Goal: Information Seeking & Learning: Learn about a topic

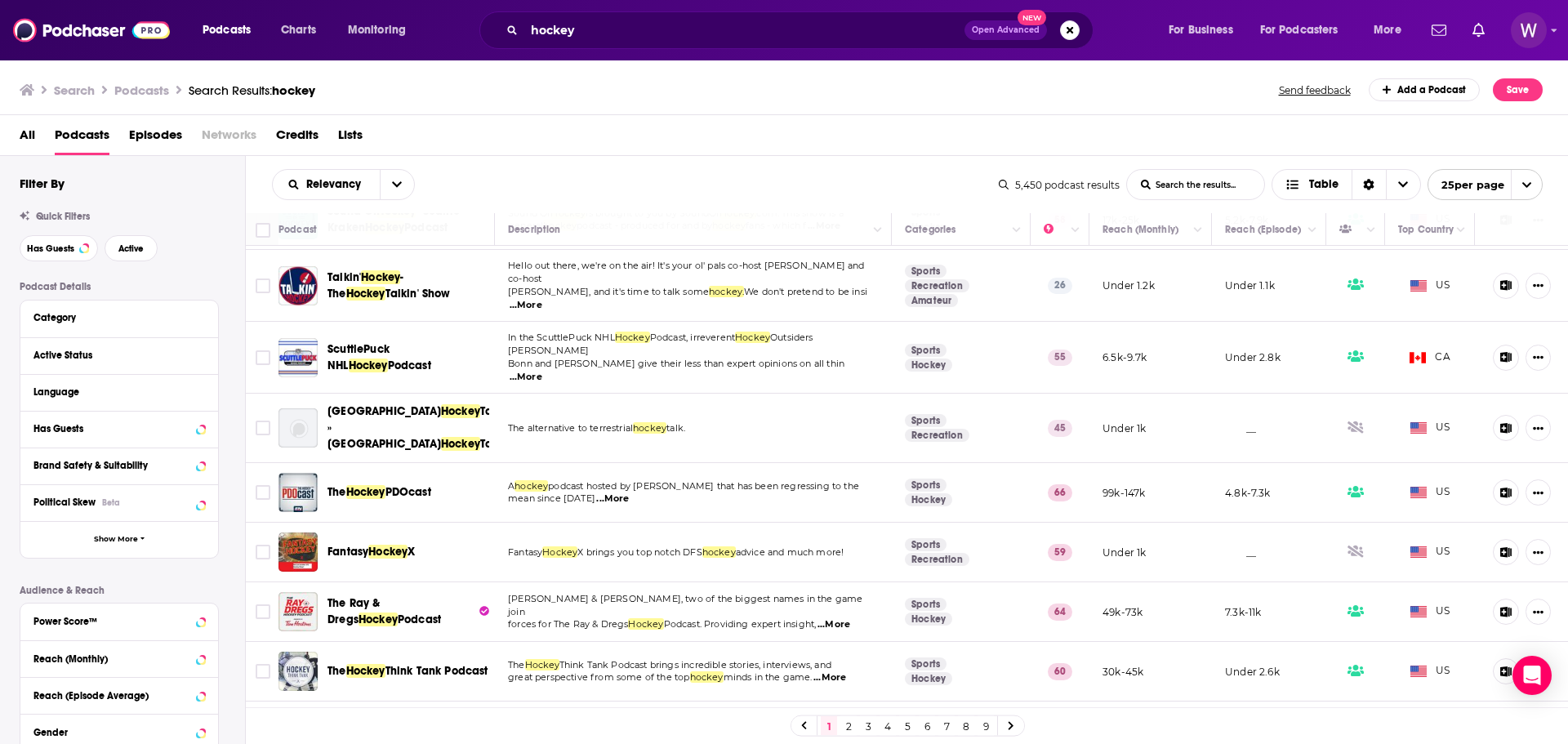
scroll to position [82, 0]
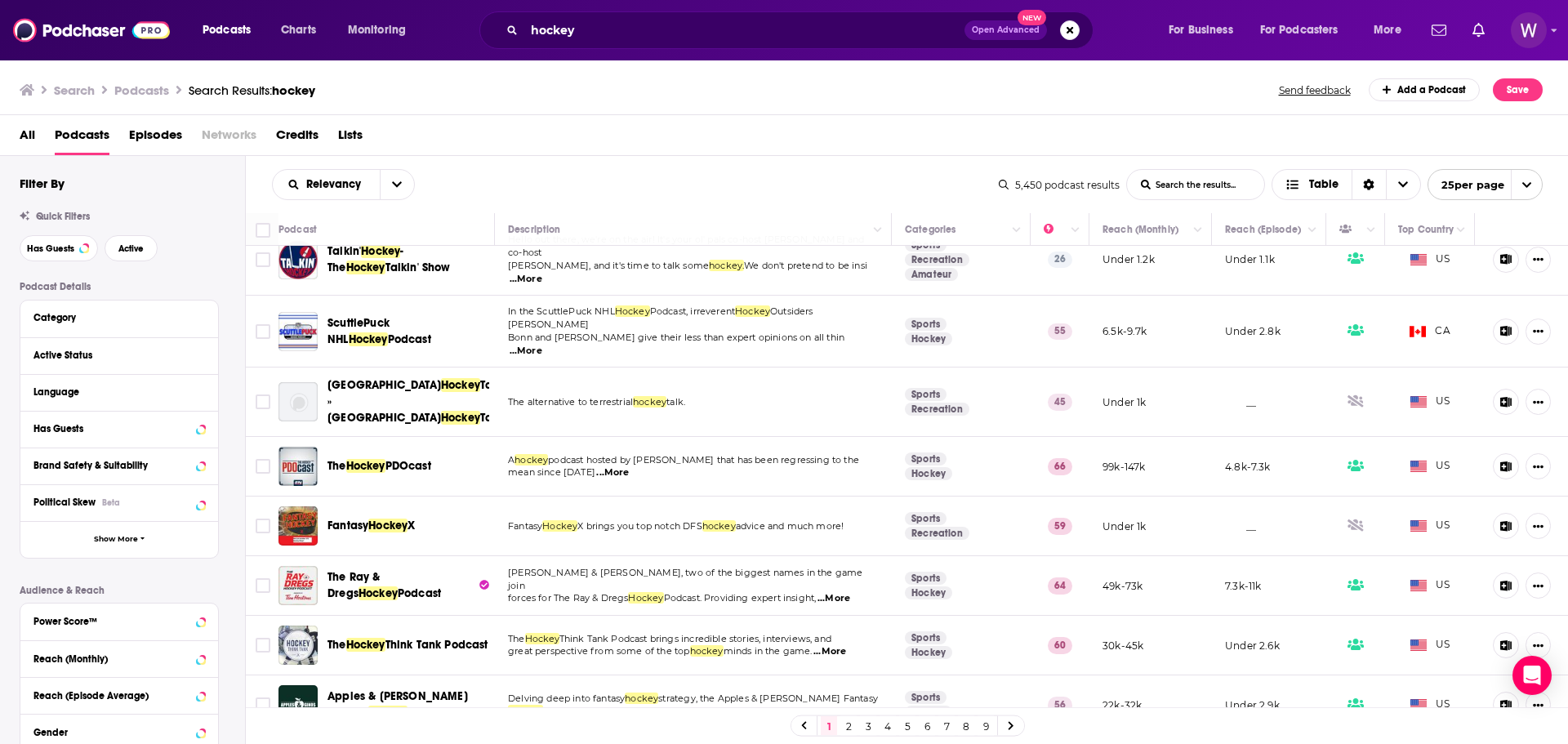
click at [598, 466] on span "...More" at bounding box center [612, 473] width 33 height 13
click at [990, 497] on td "Sports Recreation" at bounding box center [961, 526] width 139 height 60
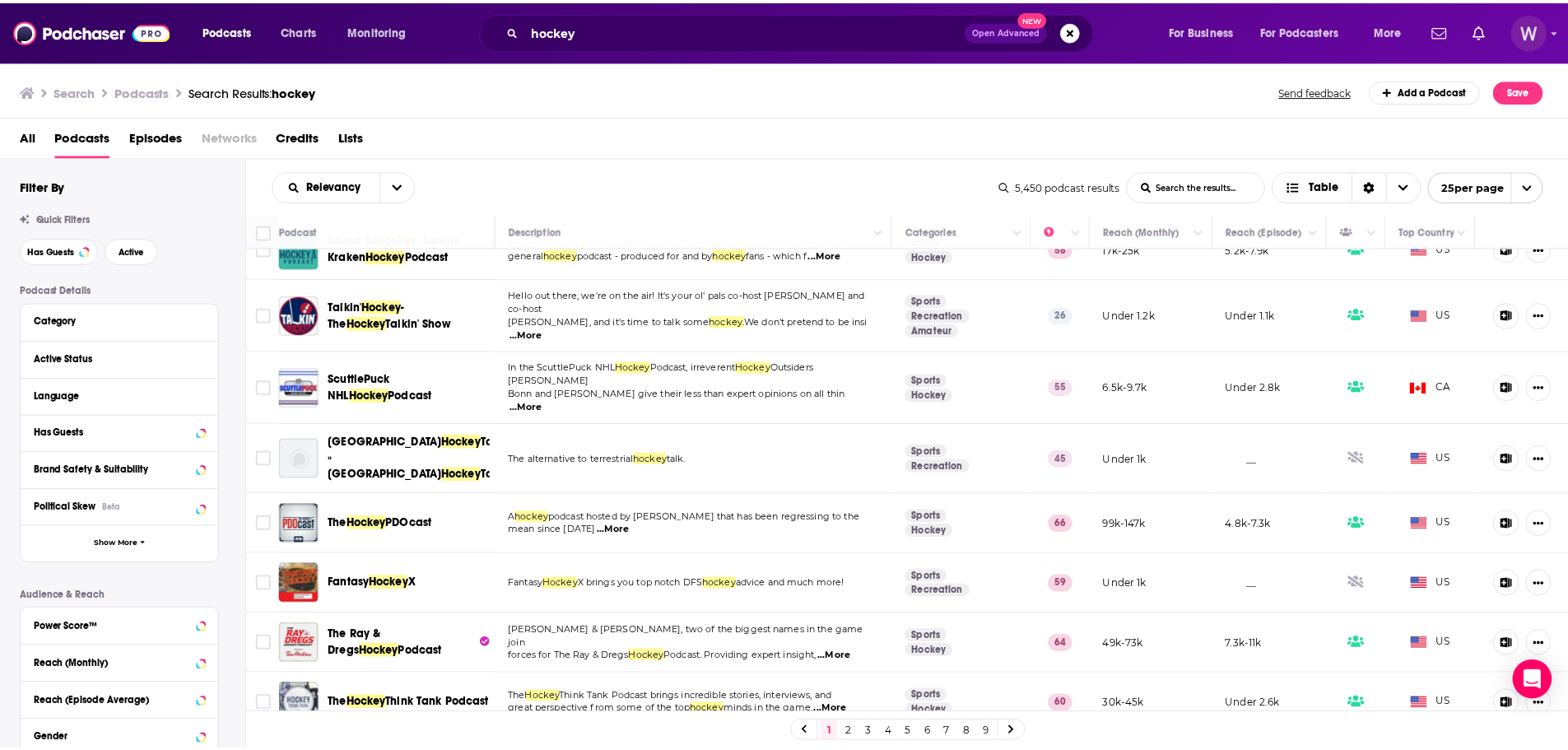
scroll to position [0, 0]
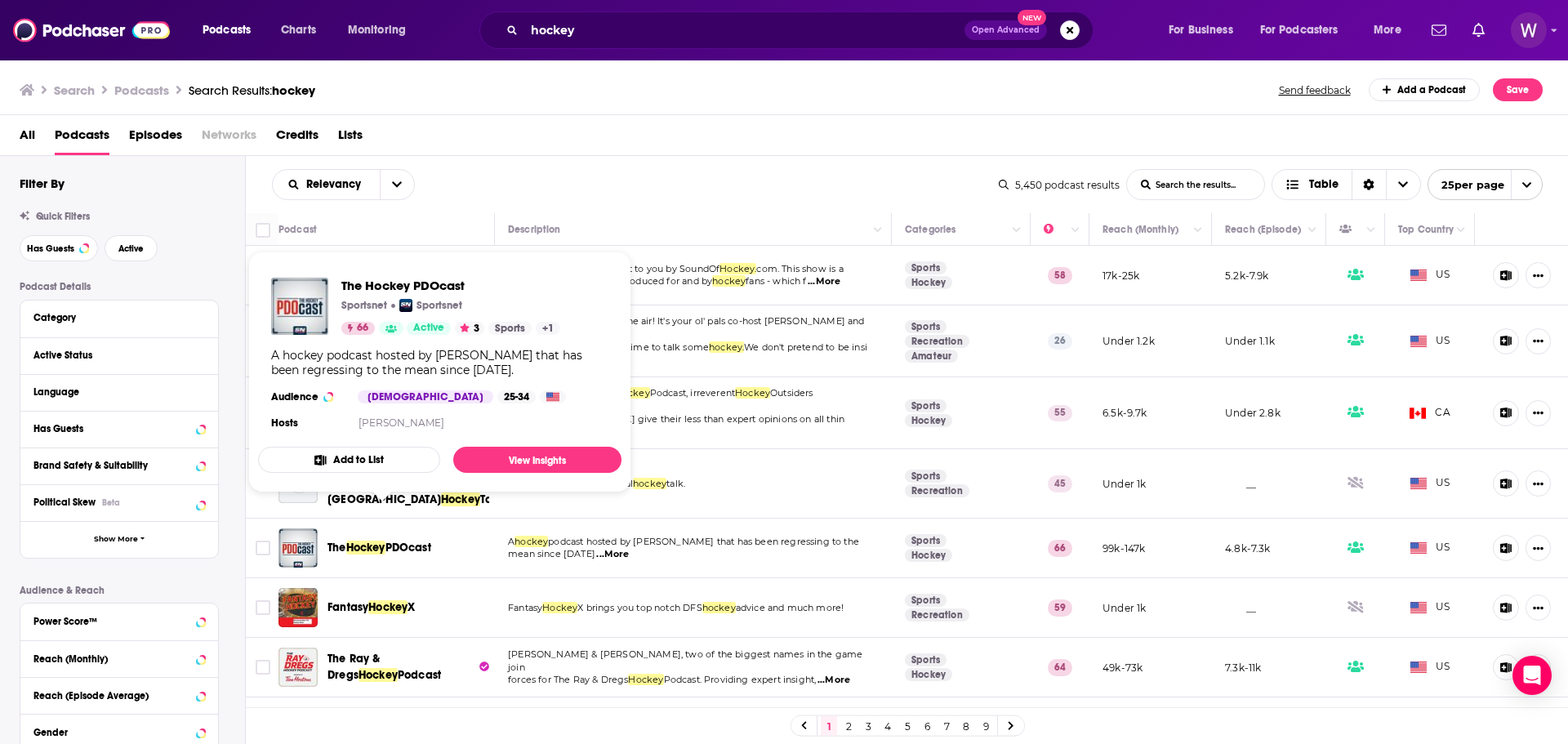
drag, startPoint x: 455, startPoint y: 512, endPoint x: 327, endPoint y: 516, distance: 128.1
click at [327, 529] on div "The Hockey PDOcast" at bounding box center [388, 548] width 219 height 39
copy span "The Hockey PDOcast"
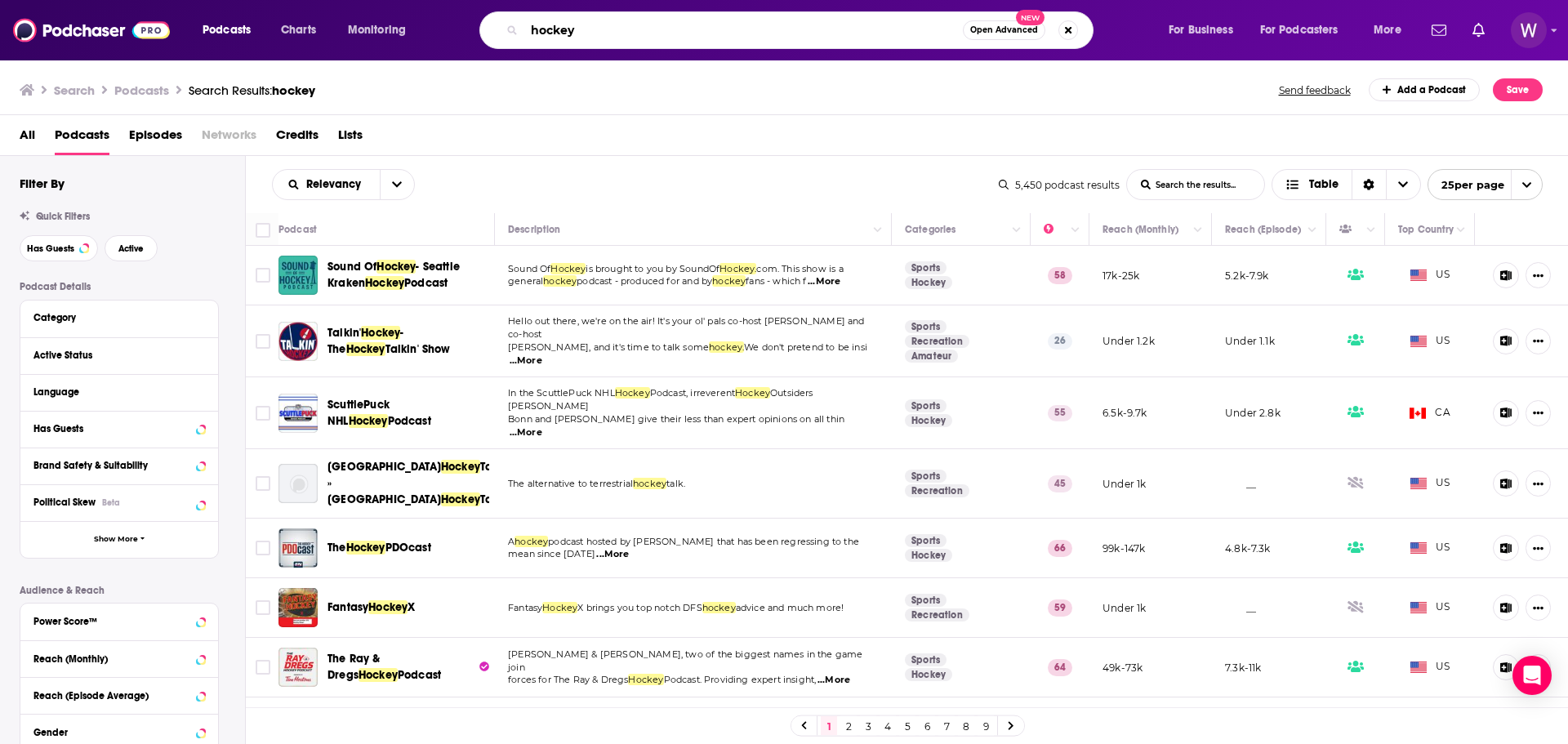
drag, startPoint x: 604, startPoint y: 17, endPoint x: 435, endPoint y: 24, distance: 169.1
click at [435, 24] on div "Podcasts Charts Monitoring hockey Open Advanced New For Business For Podcasters…" at bounding box center [804, 30] width 1226 height 38
type input "the tennis podcast"
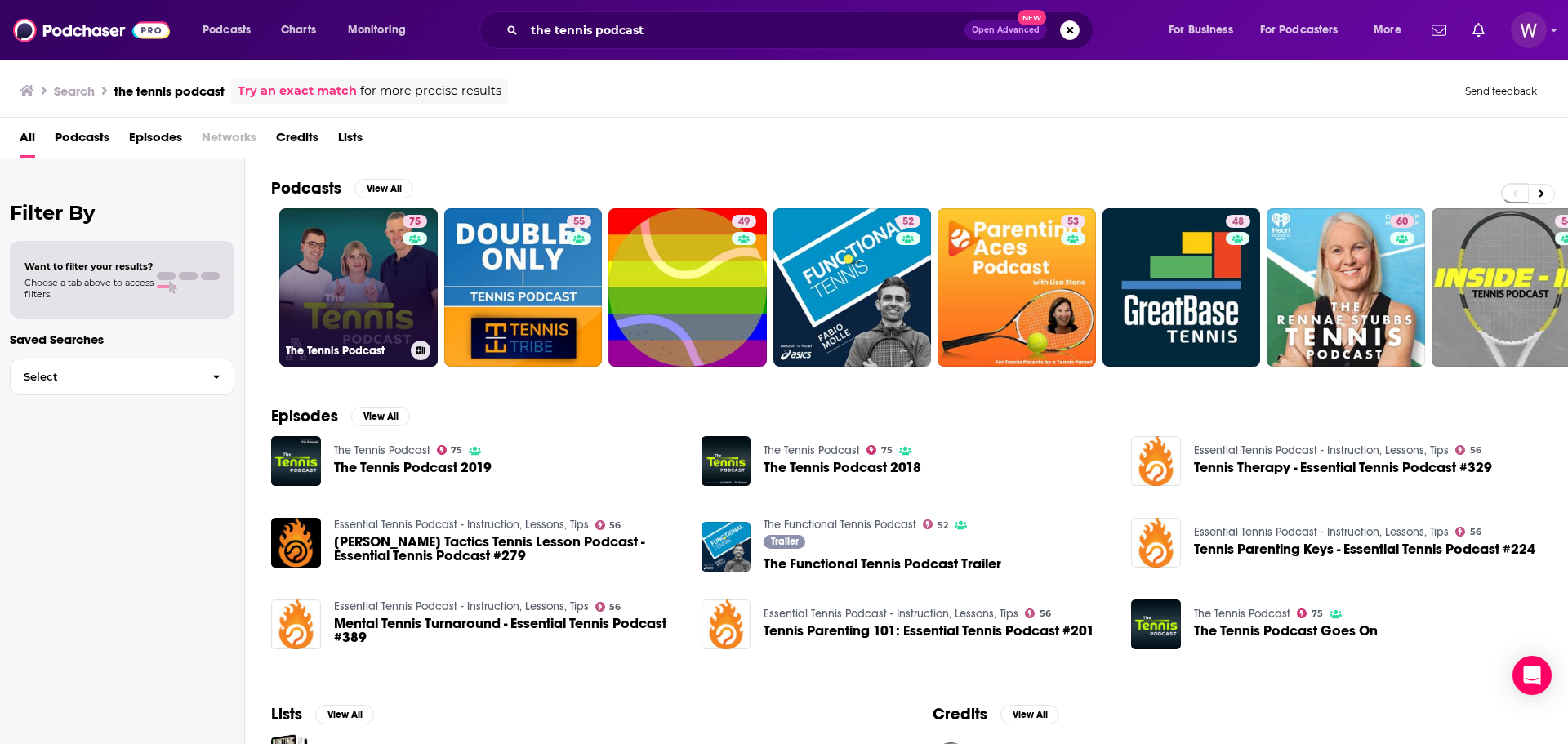
click at [375, 332] on link "75 The Tennis Podcast" at bounding box center [358, 287] width 158 height 158
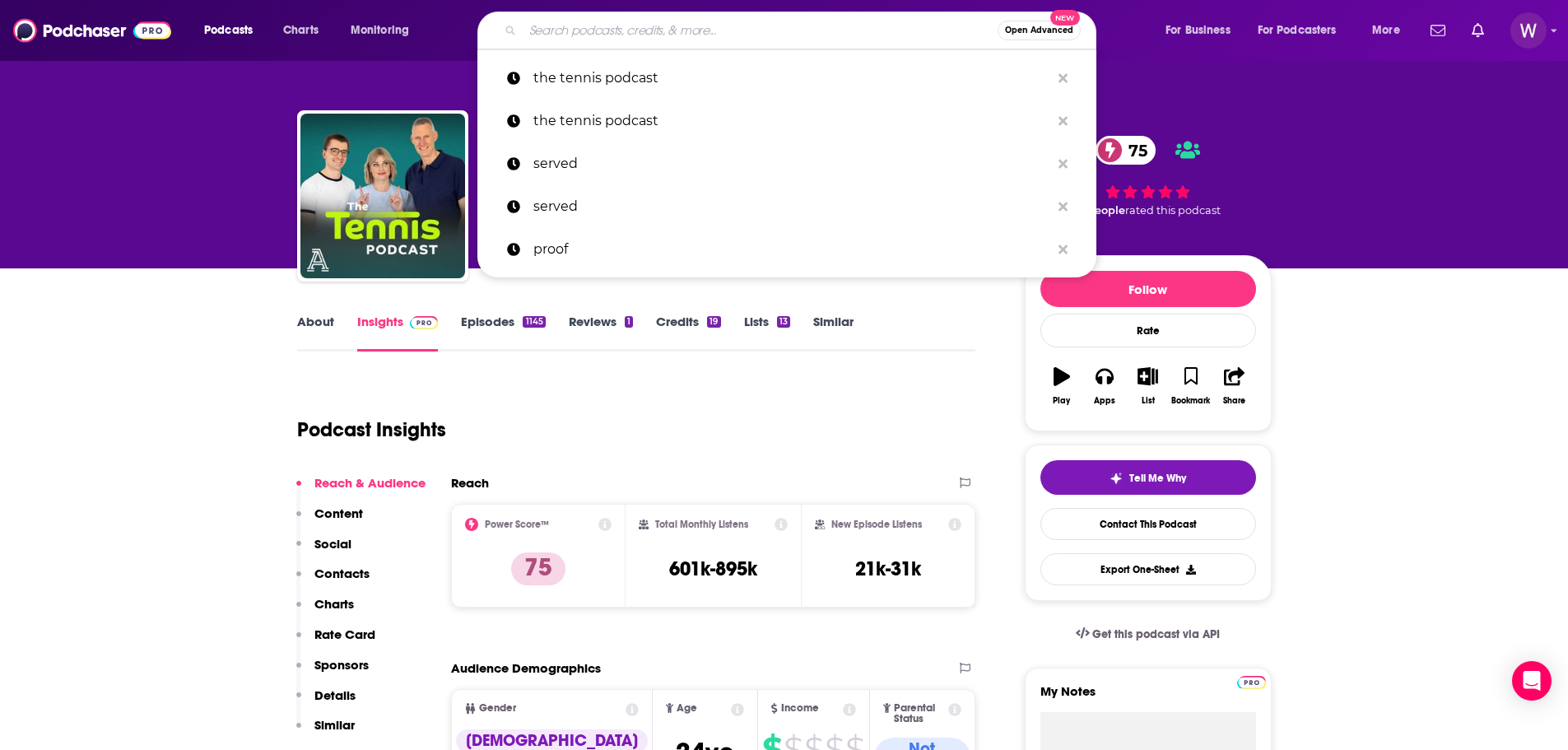
click at [638, 25] on input "Search podcasts, credits, & more..." at bounding box center [760, 31] width 475 height 26
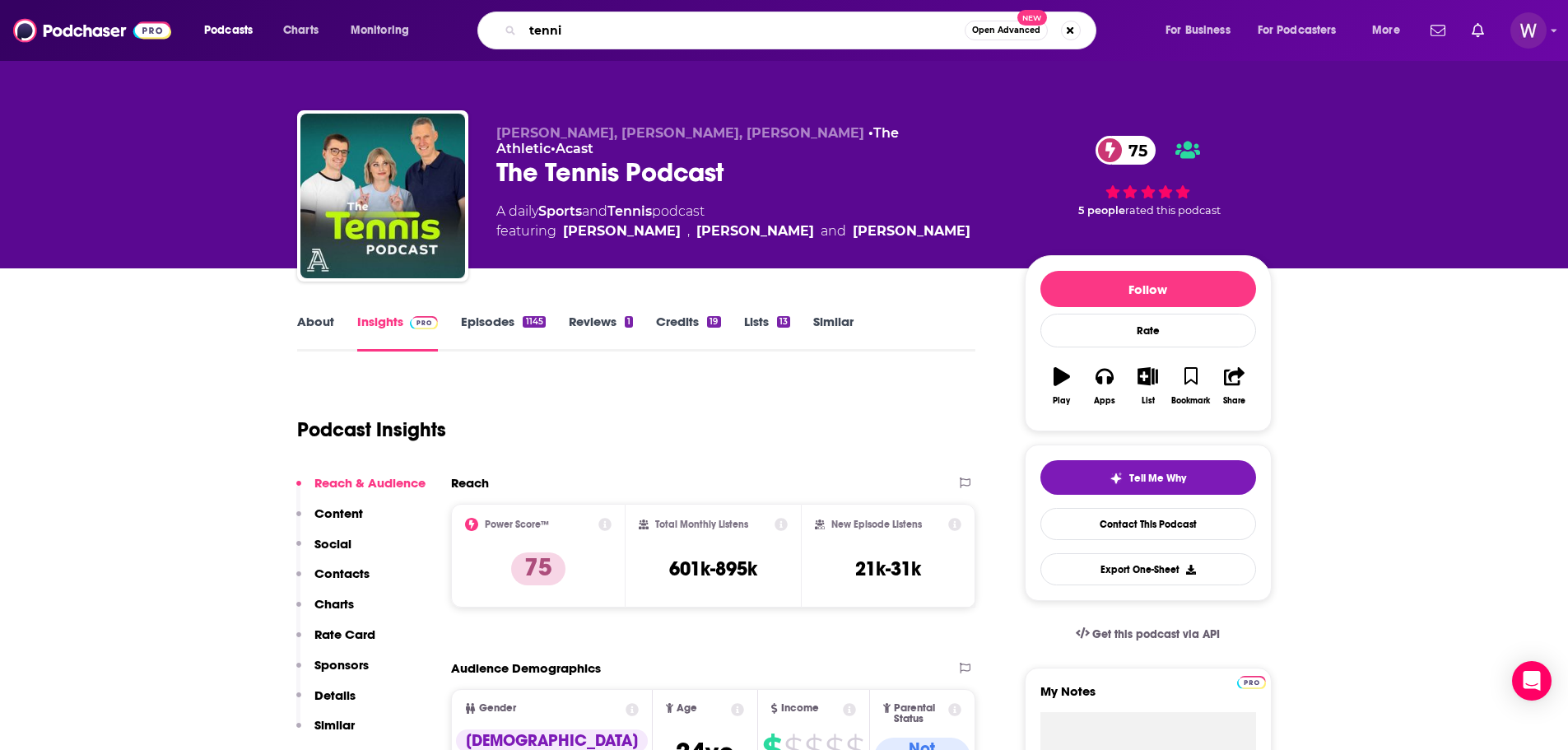
type input "tennis"
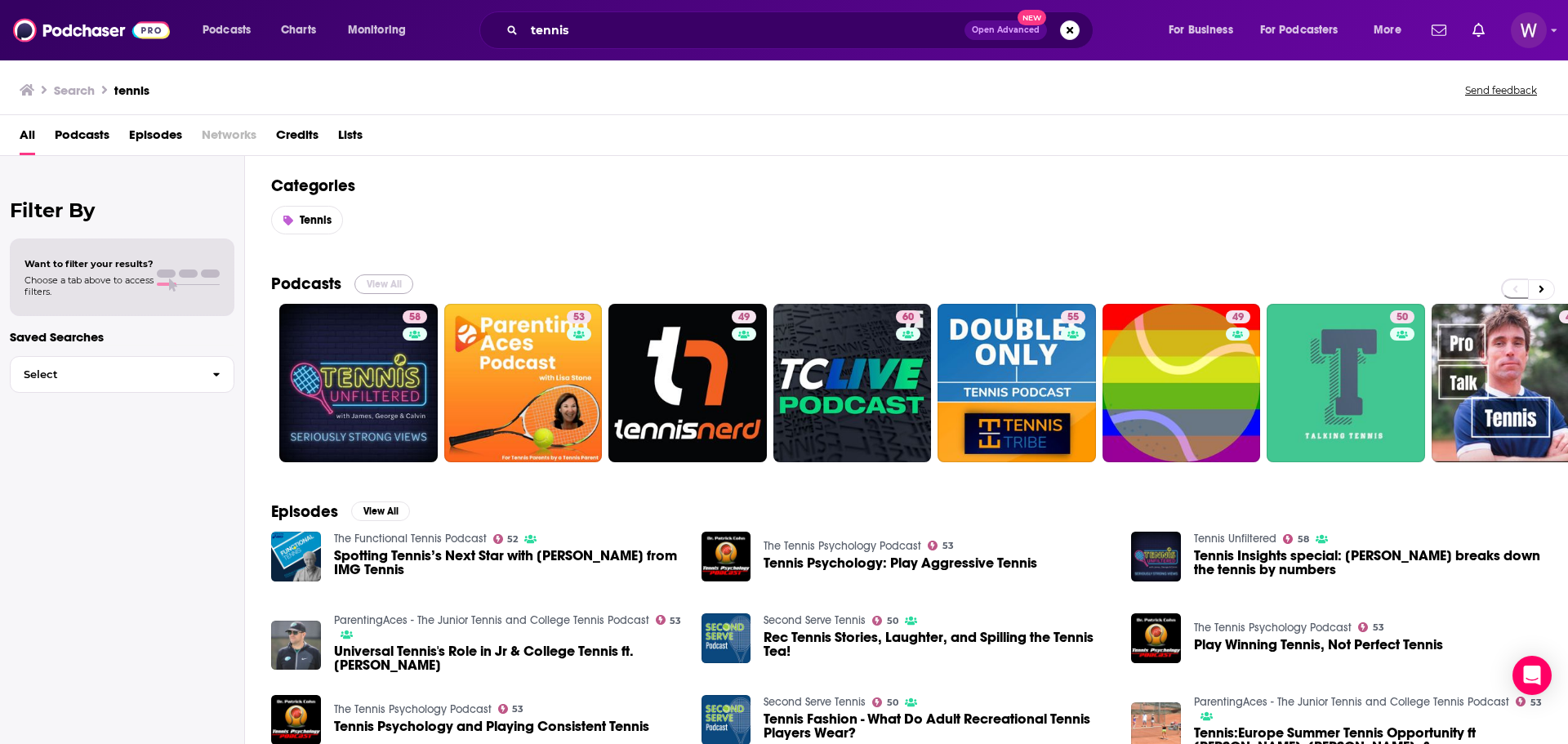
click at [384, 284] on button "View All" at bounding box center [384, 284] width 59 height 20
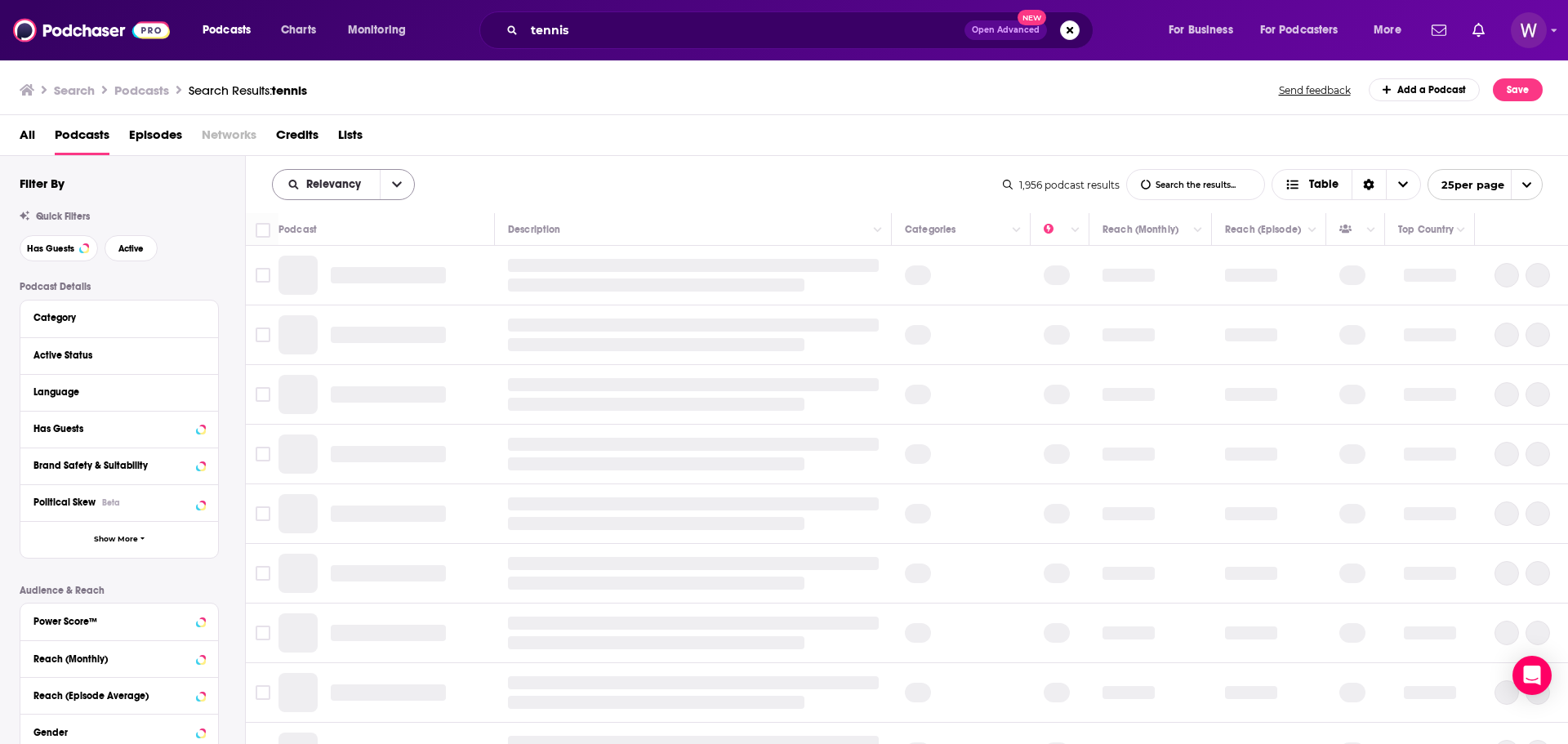
click at [339, 187] on span "Relevancy" at bounding box center [337, 184] width 61 height 11
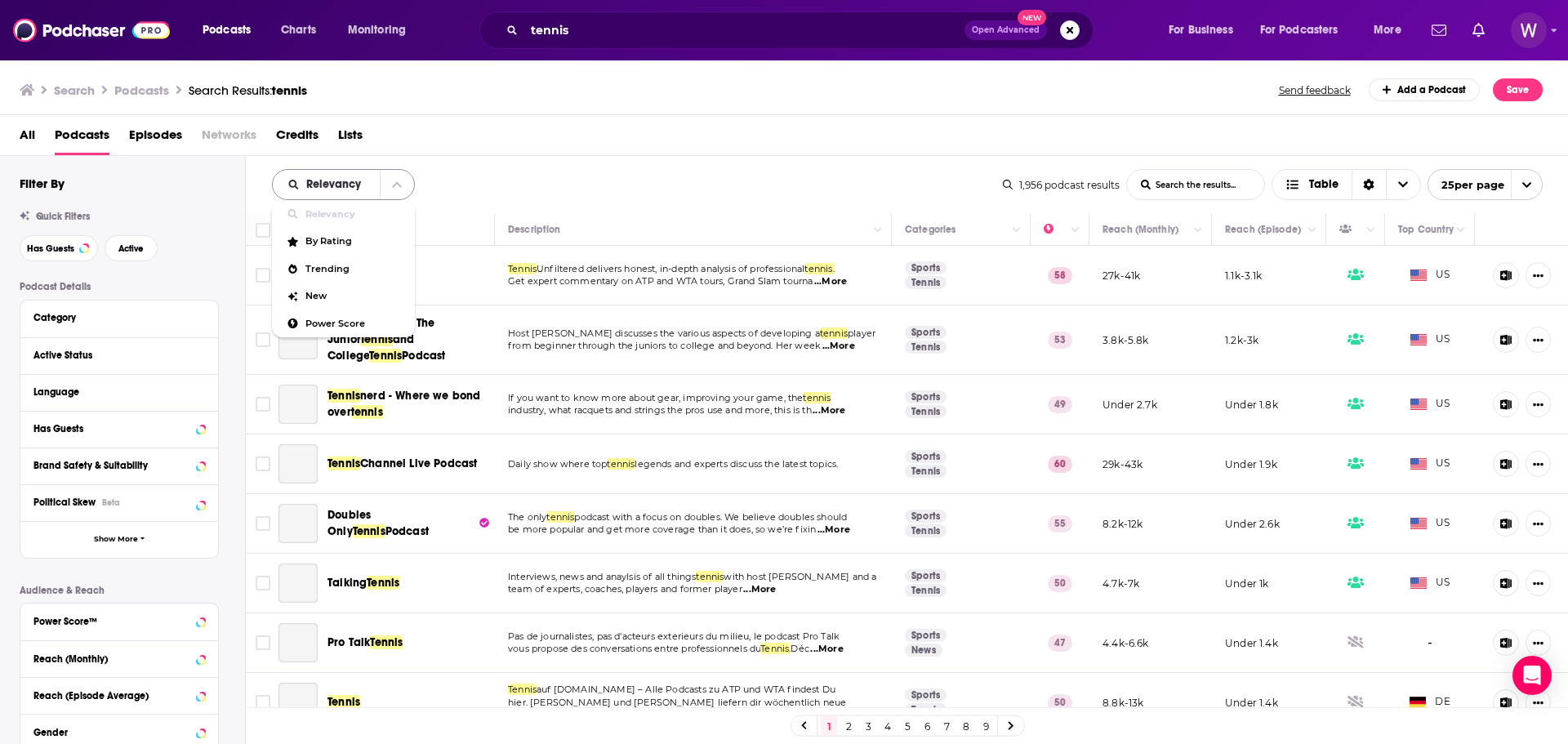
click at [386, 178] on button "close menu" at bounding box center [397, 184] width 34 height 29
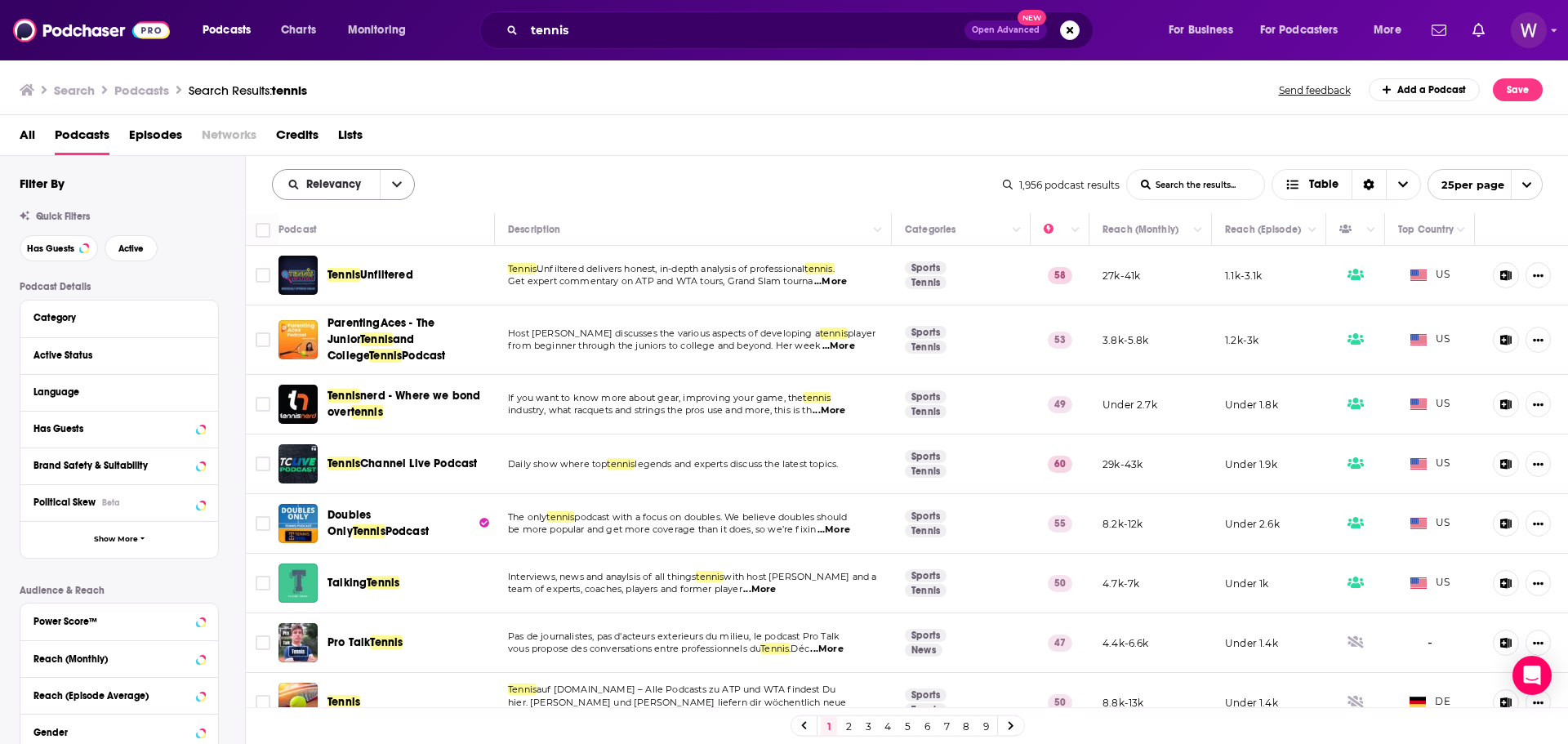
click at [386, 178] on button "open menu" at bounding box center [397, 184] width 34 height 29
click at [341, 240] on span "By Rating" at bounding box center [354, 241] width 97 height 9
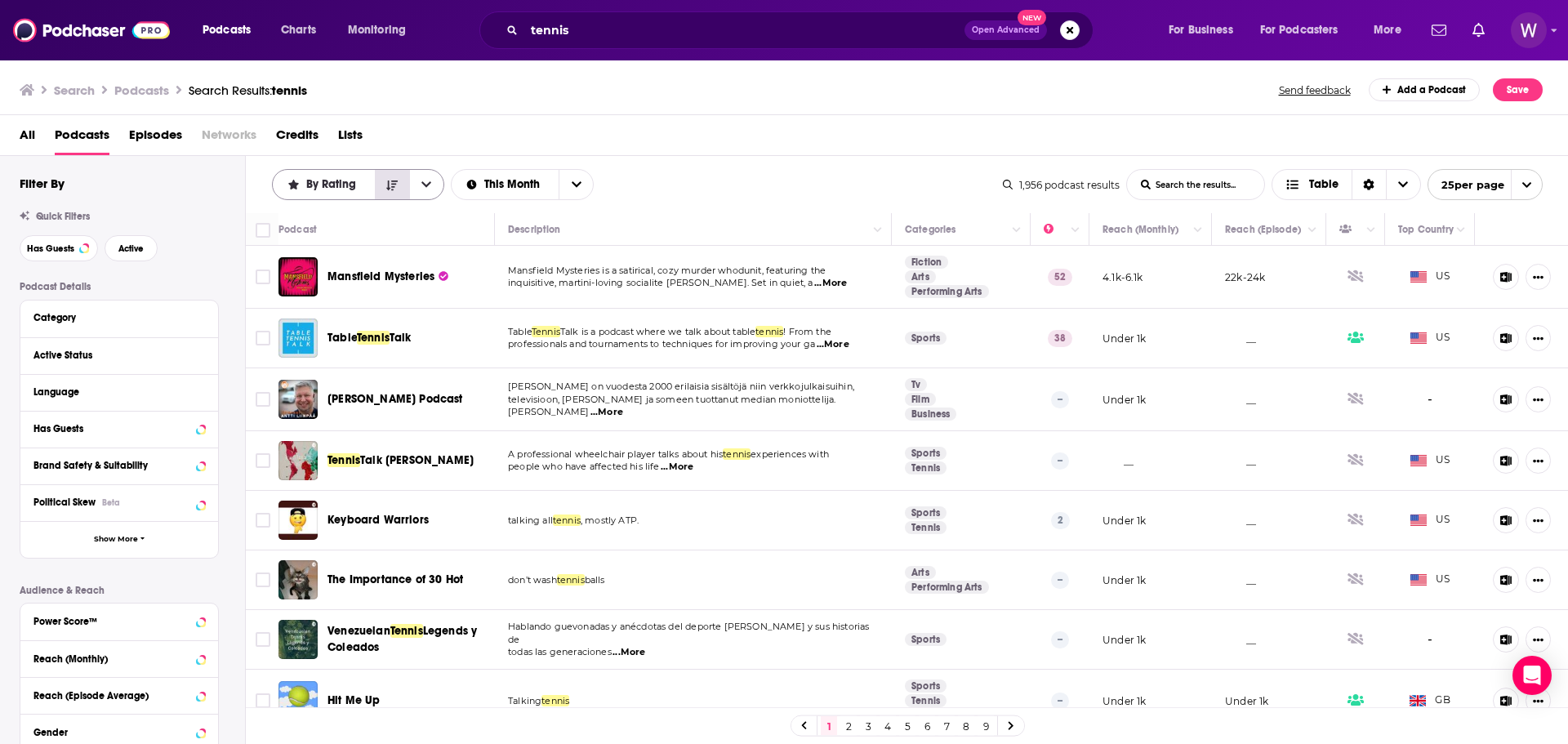
click at [395, 189] on icon "Sort Direction" at bounding box center [392, 185] width 11 height 11
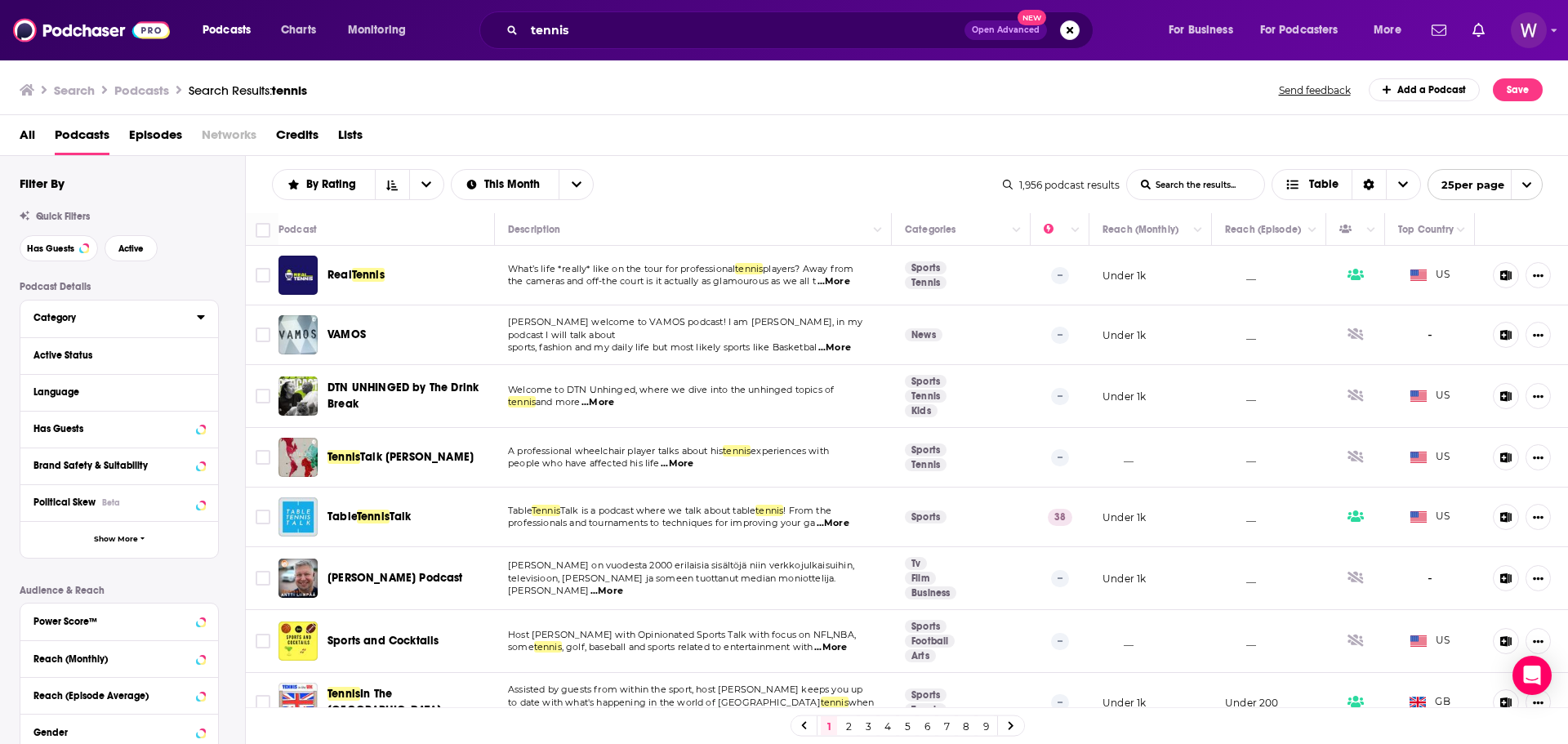
drag, startPoint x: 88, startPoint y: 311, endPoint x: 136, endPoint y: 308, distance: 48.1
click at [89, 310] on button "Category" at bounding box center [115, 317] width 163 height 20
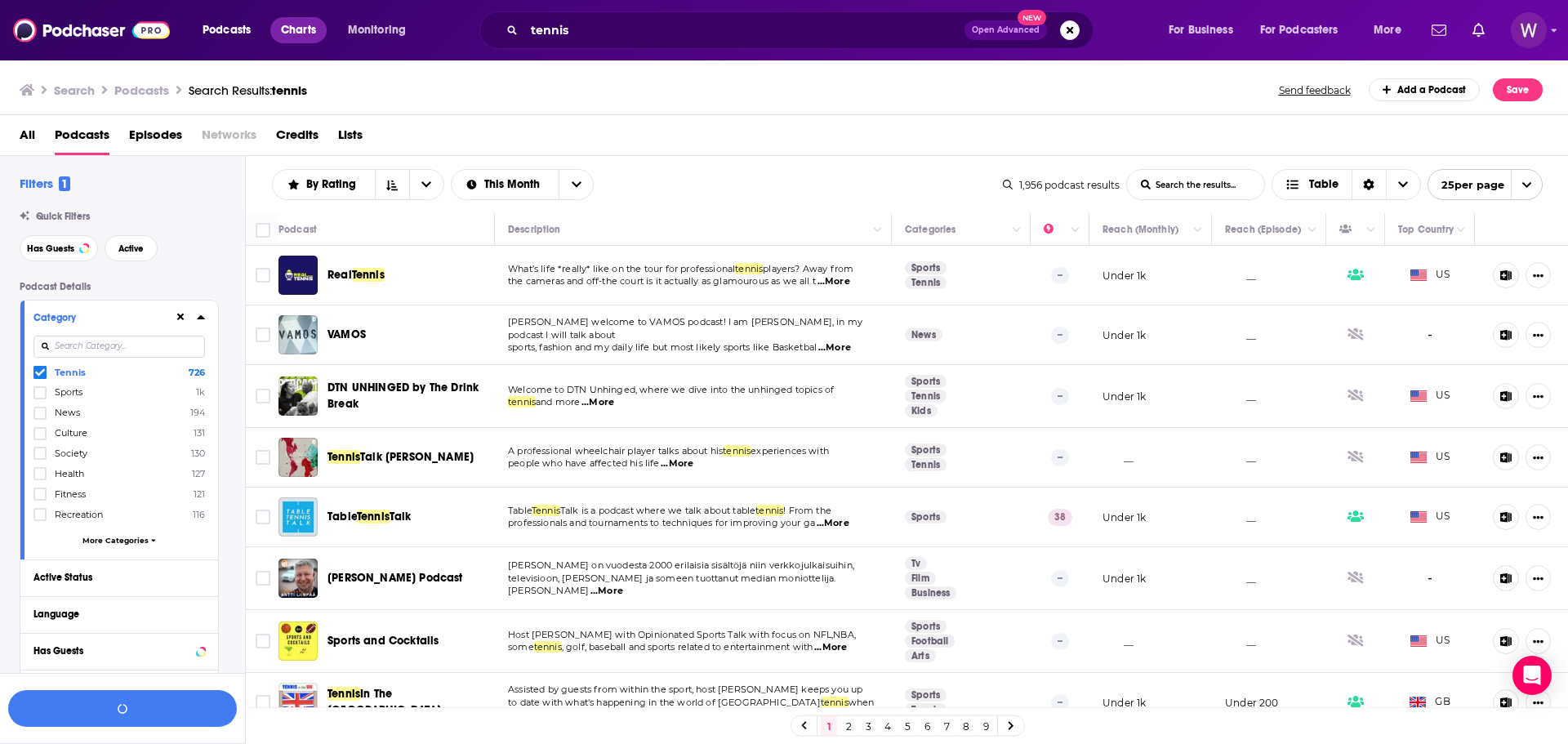
click at [305, 33] on span "Charts" at bounding box center [298, 30] width 35 height 23
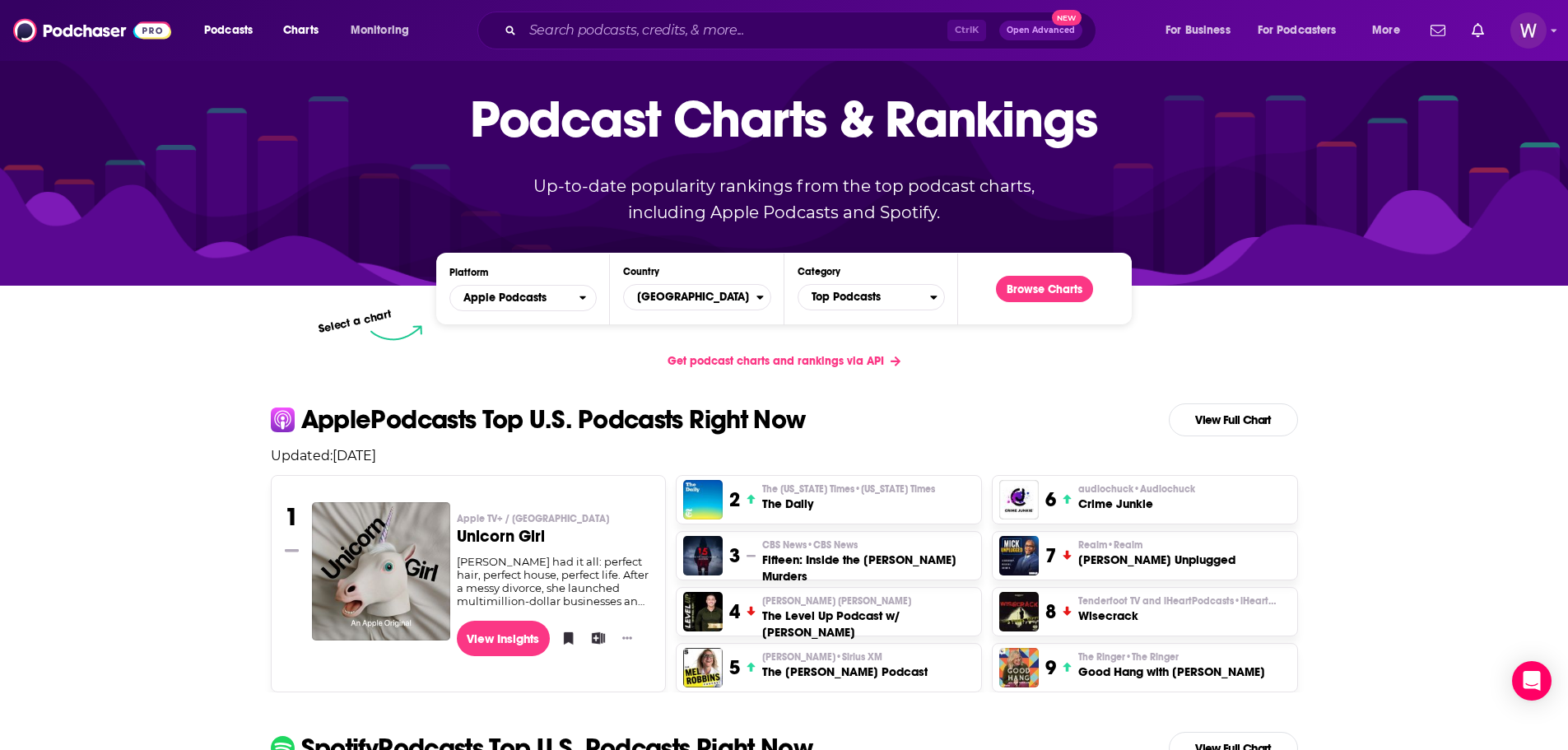
scroll to position [83, 0]
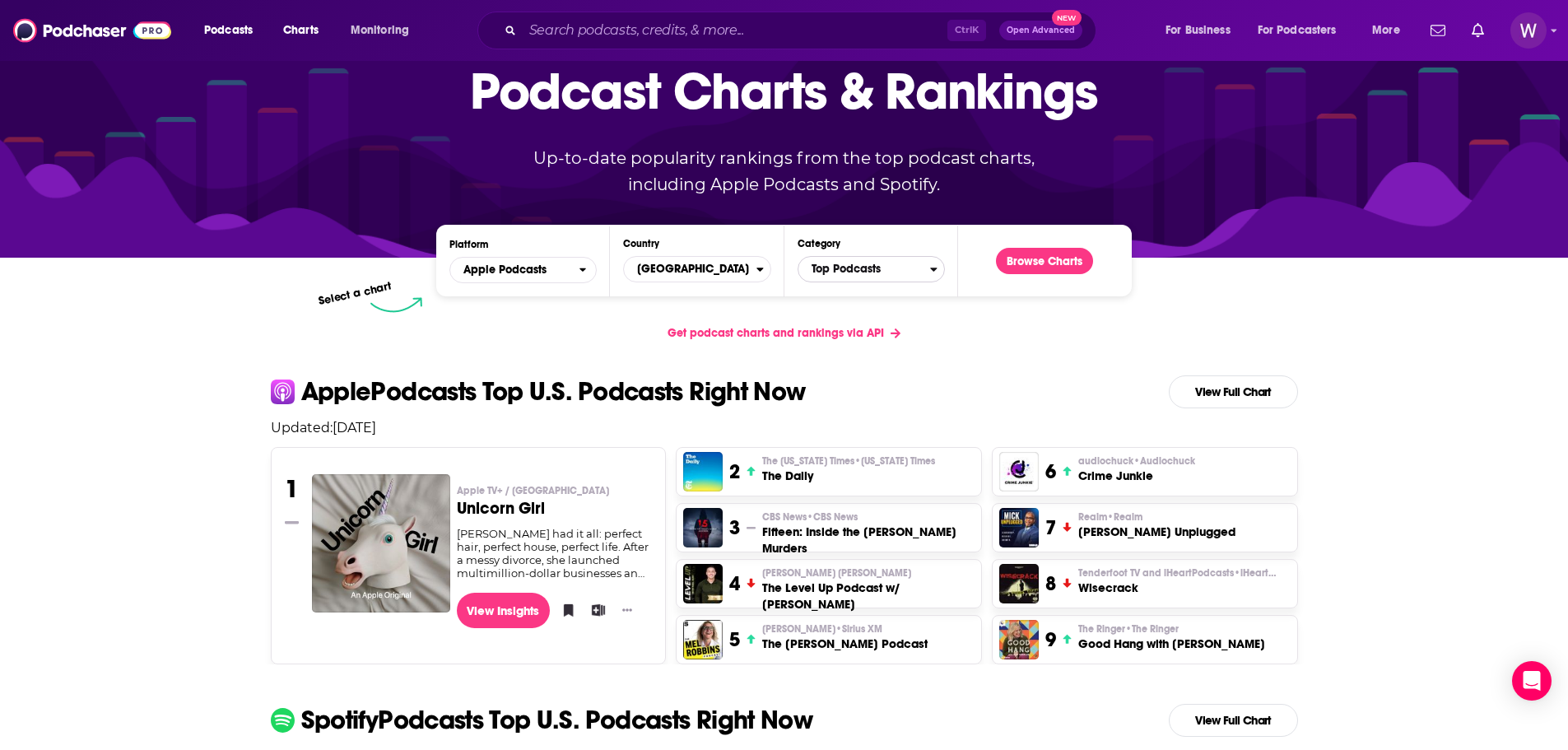
click at [845, 263] on span "Top Podcasts" at bounding box center [864, 269] width 131 height 28
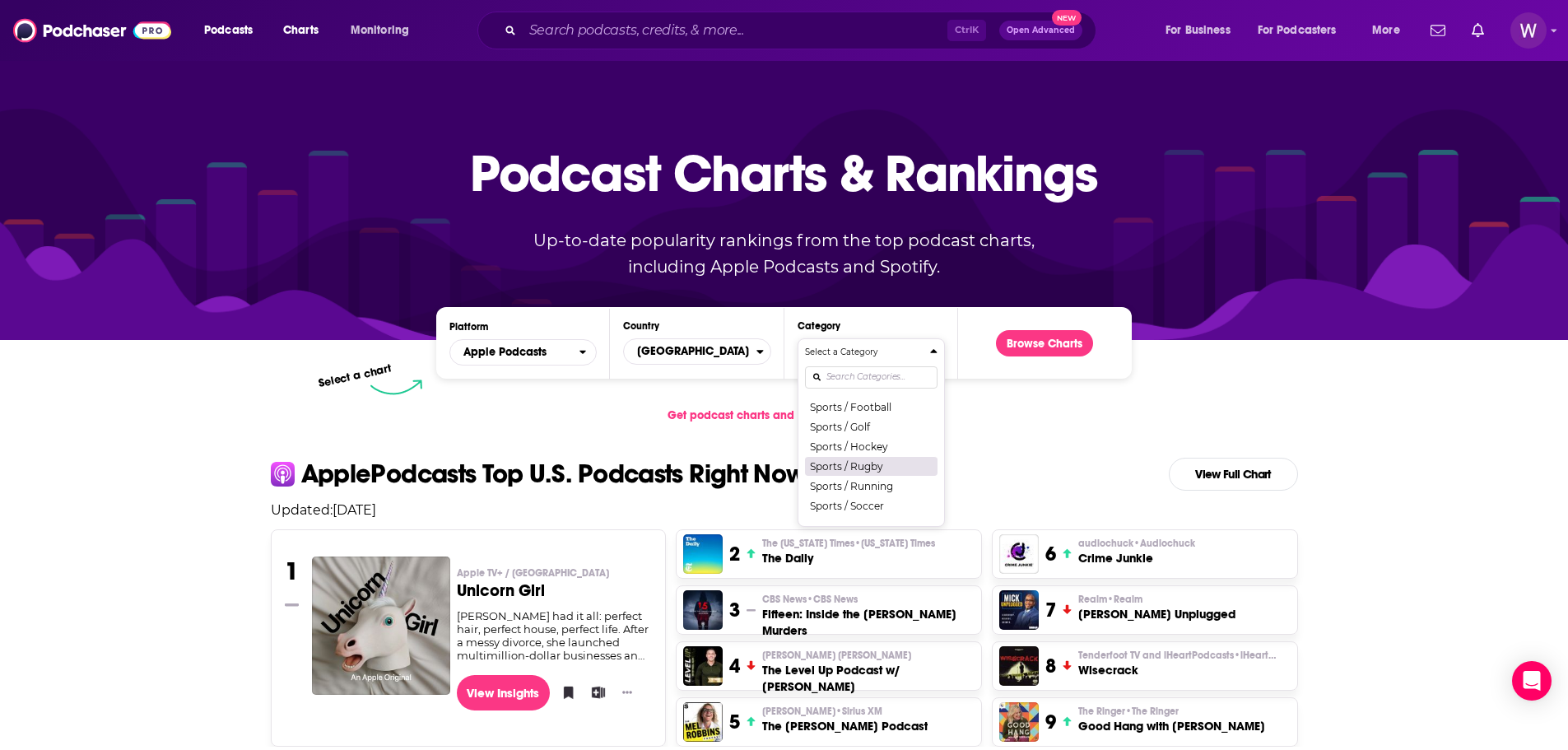
scroll to position [1975, 0]
click at [885, 472] on button "Sports / Tennis" at bounding box center [872, 463] width 132 height 20
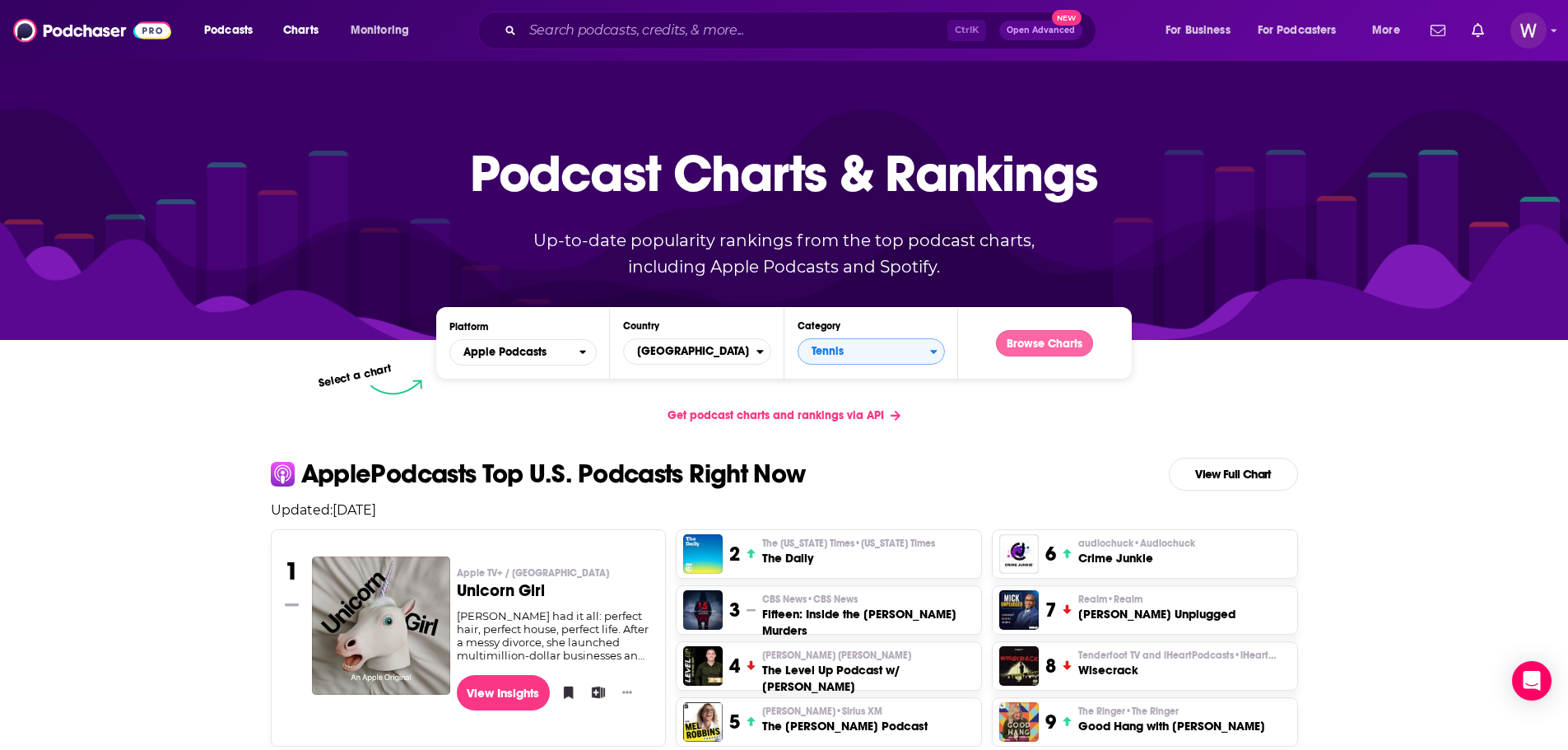
click at [1018, 342] on button "Browse Charts" at bounding box center [1045, 344] width 97 height 26
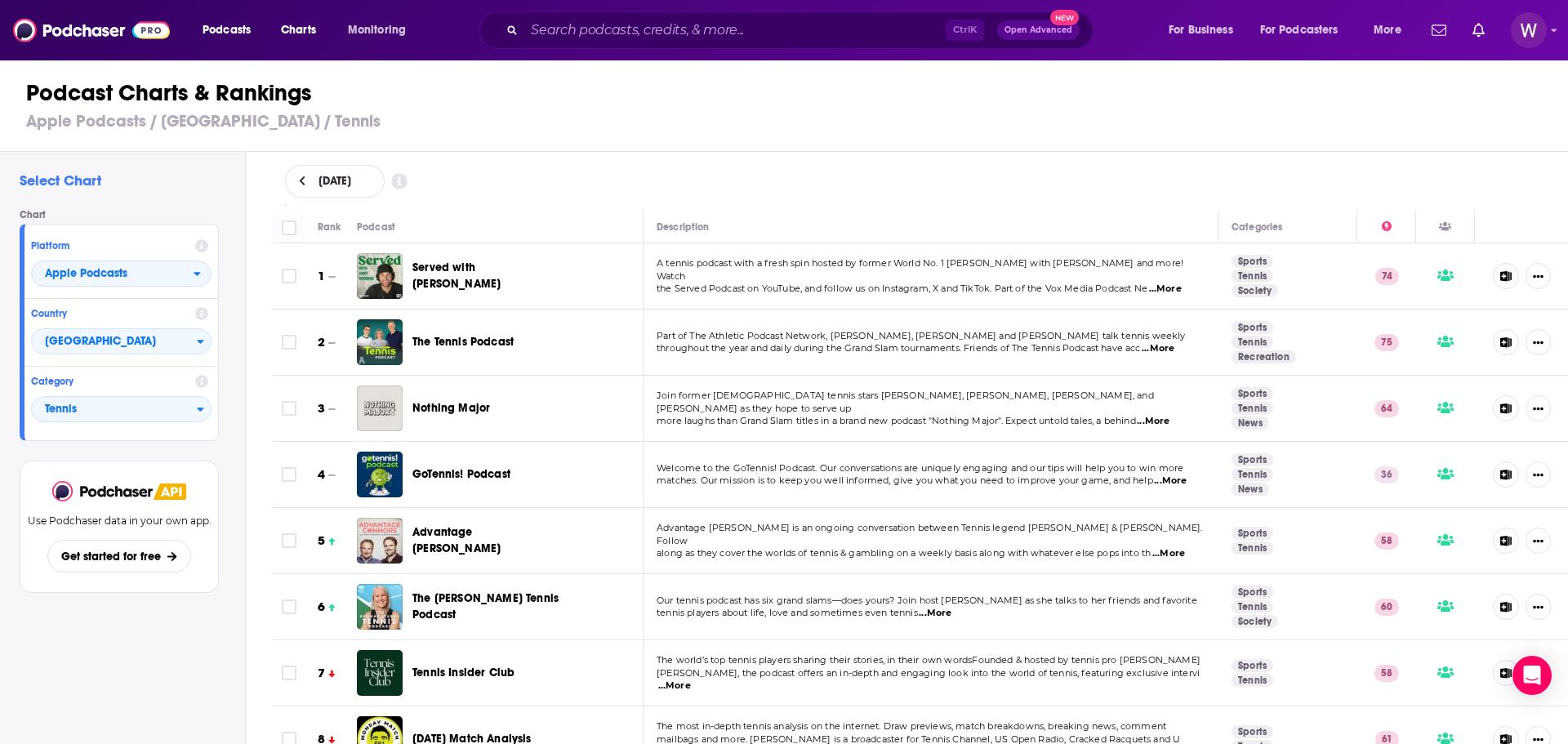
click at [475, 412] on span "Nothing Major" at bounding box center [451, 407] width 78 height 14
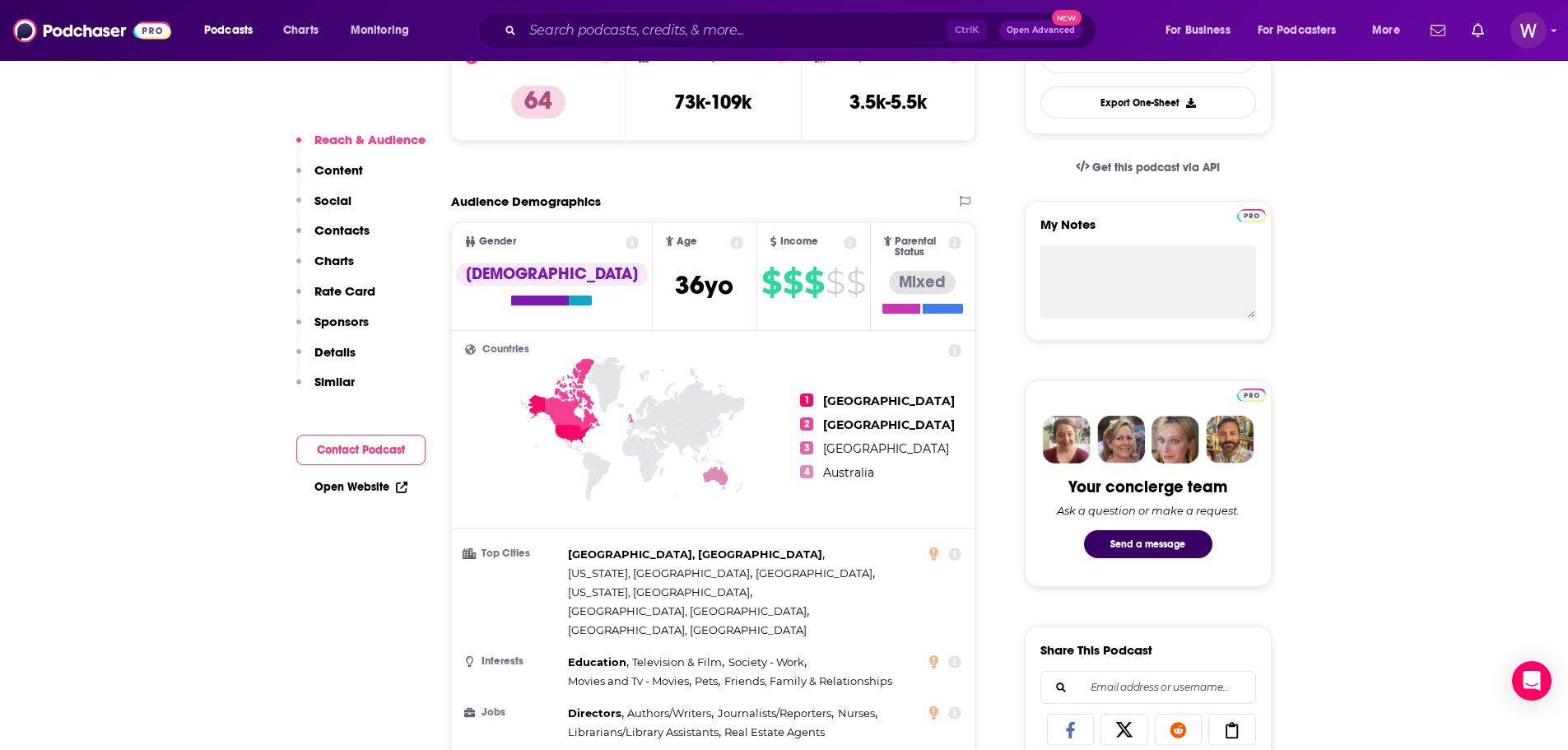
scroll to position [658, 0]
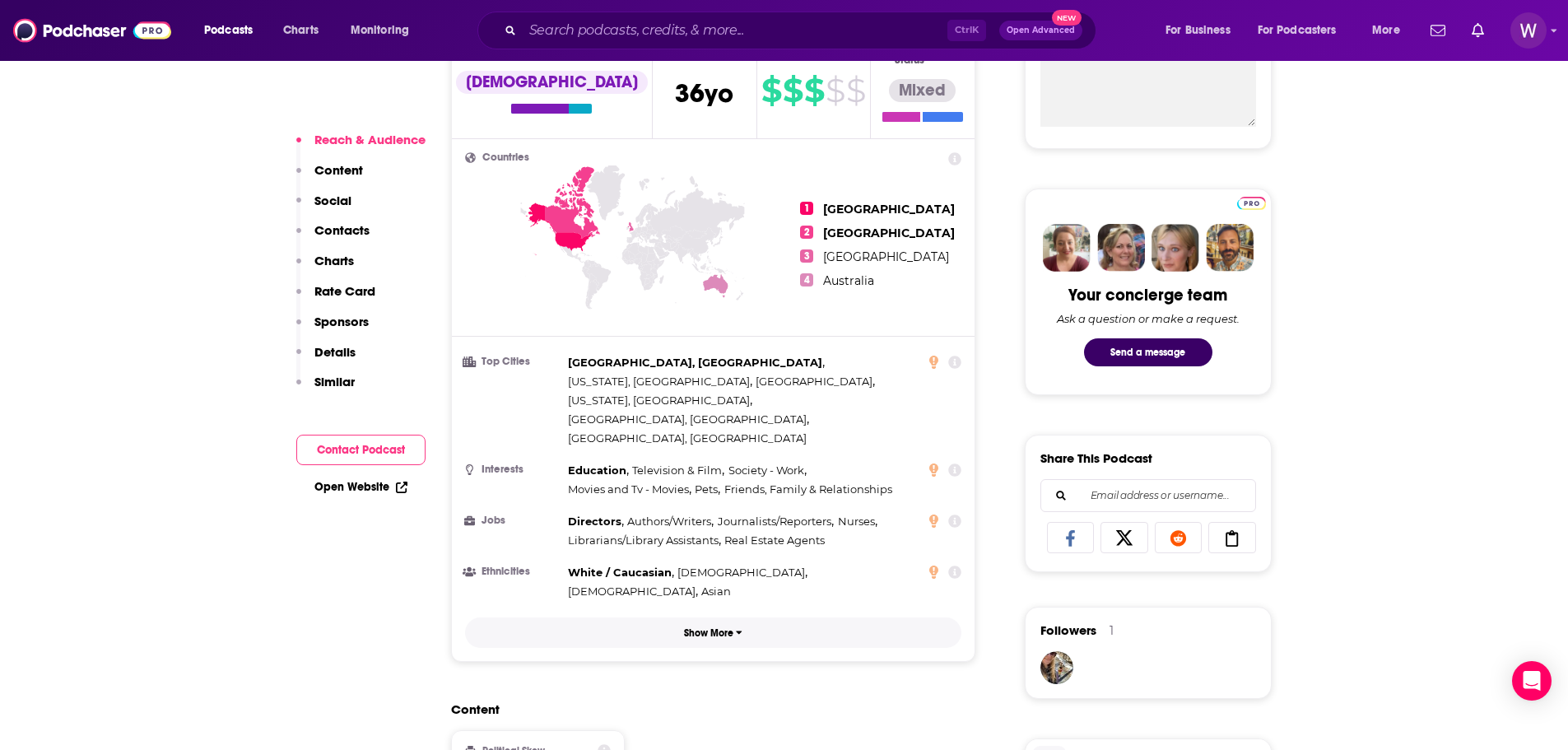
click at [795, 617] on button "Show More" at bounding box center [714, 632] width 497 height 31
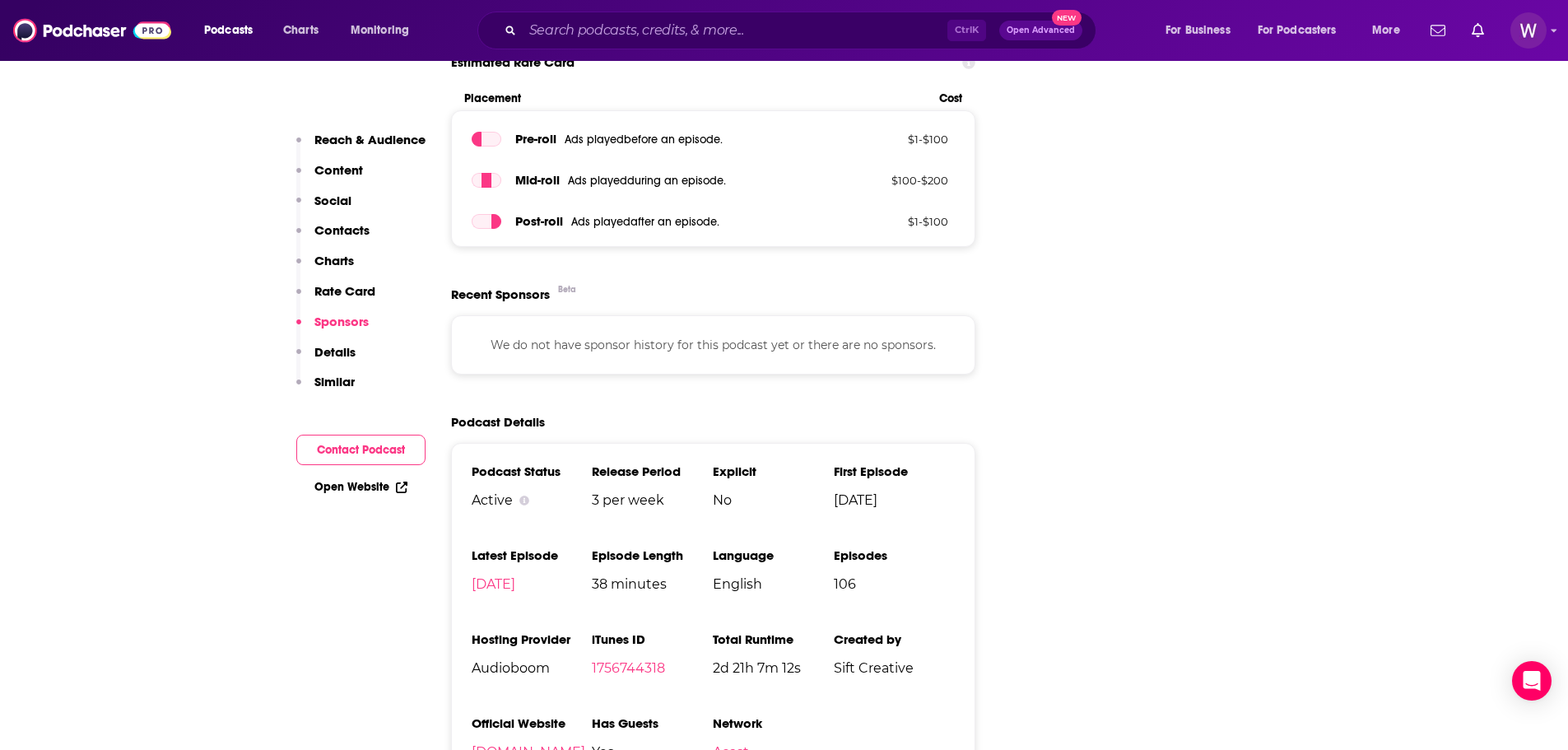
scroll to position [2551, 0]
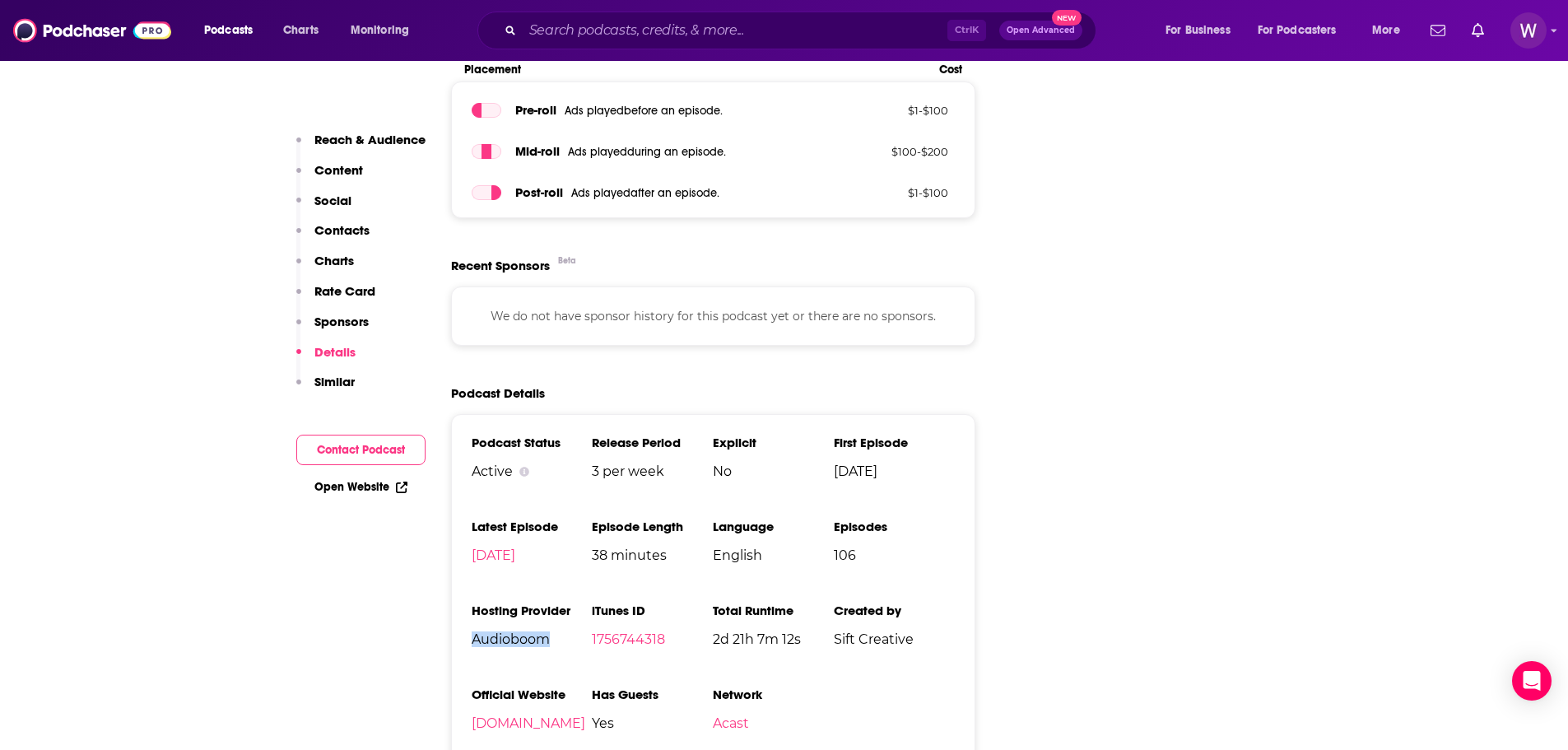
drag, startPoint x: 550, startPoint y: 558, endPoint x: 474, endPoint y: 564, distance: 76.2
click at [474, 602] on li "Hosting Provider Audioboom" at bounding box center [532, 631] width 121 height 58
copy span "Audioboom"
click at [749, 715] on link "Acast" at bounding box center [731, 723] width 36 height 16
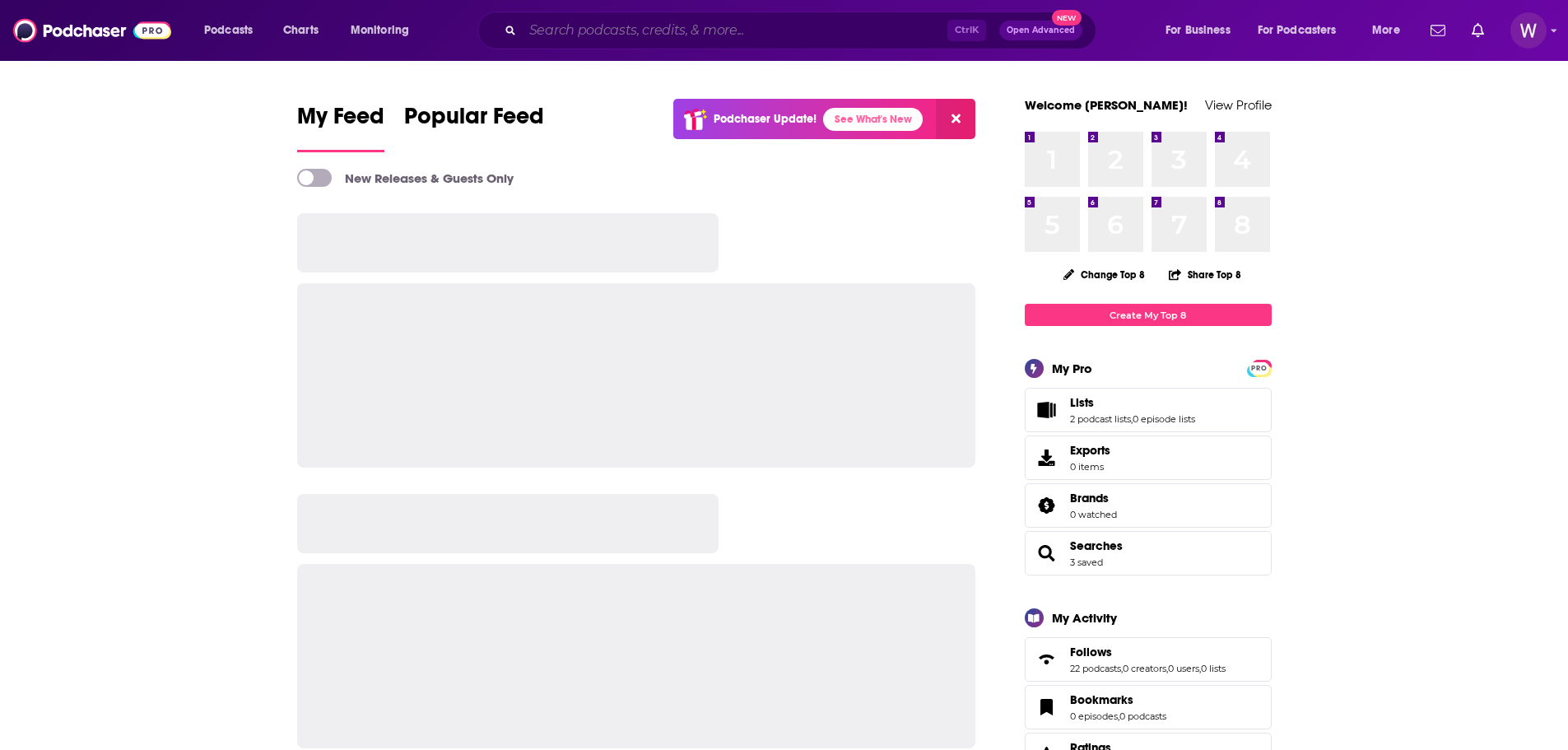
click at [758, 21] on input "Search podcasts, credits, & more..." at bounding box center [735, 31] width 425 height 26
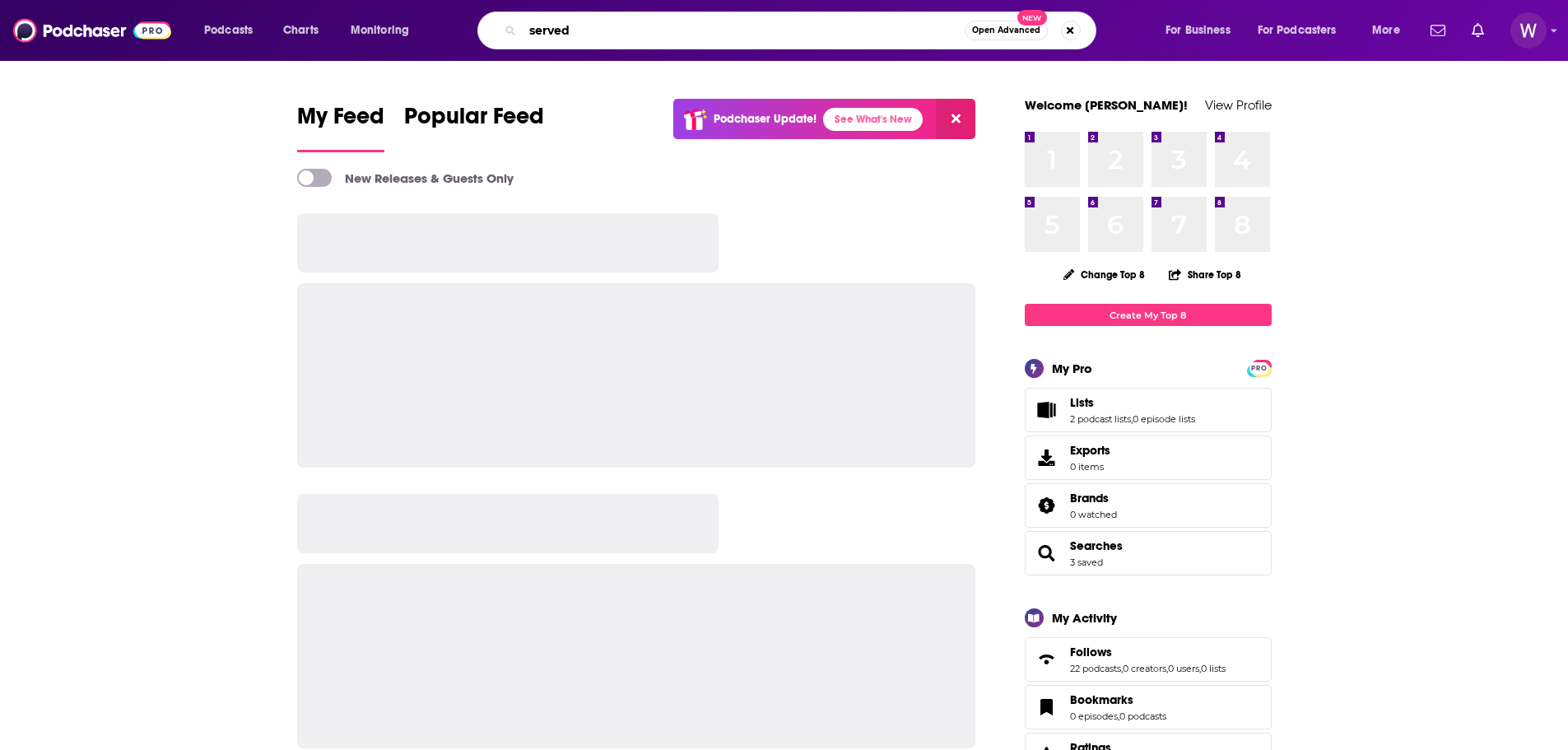
type input "served"
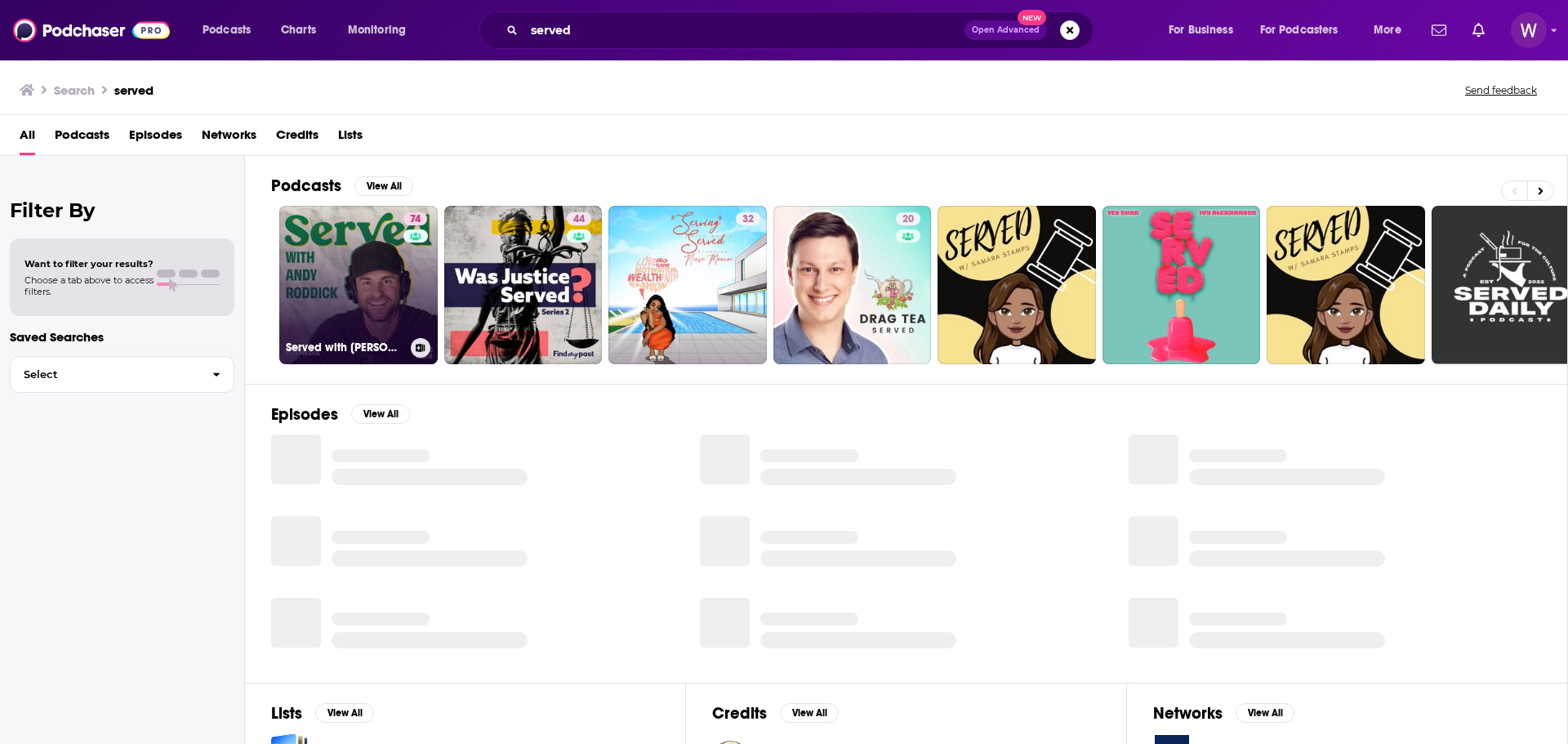
click at [357, 311] on link "74 Served with [PERSON_NAME]" at bounding box center [358, 284] width 158 height 158
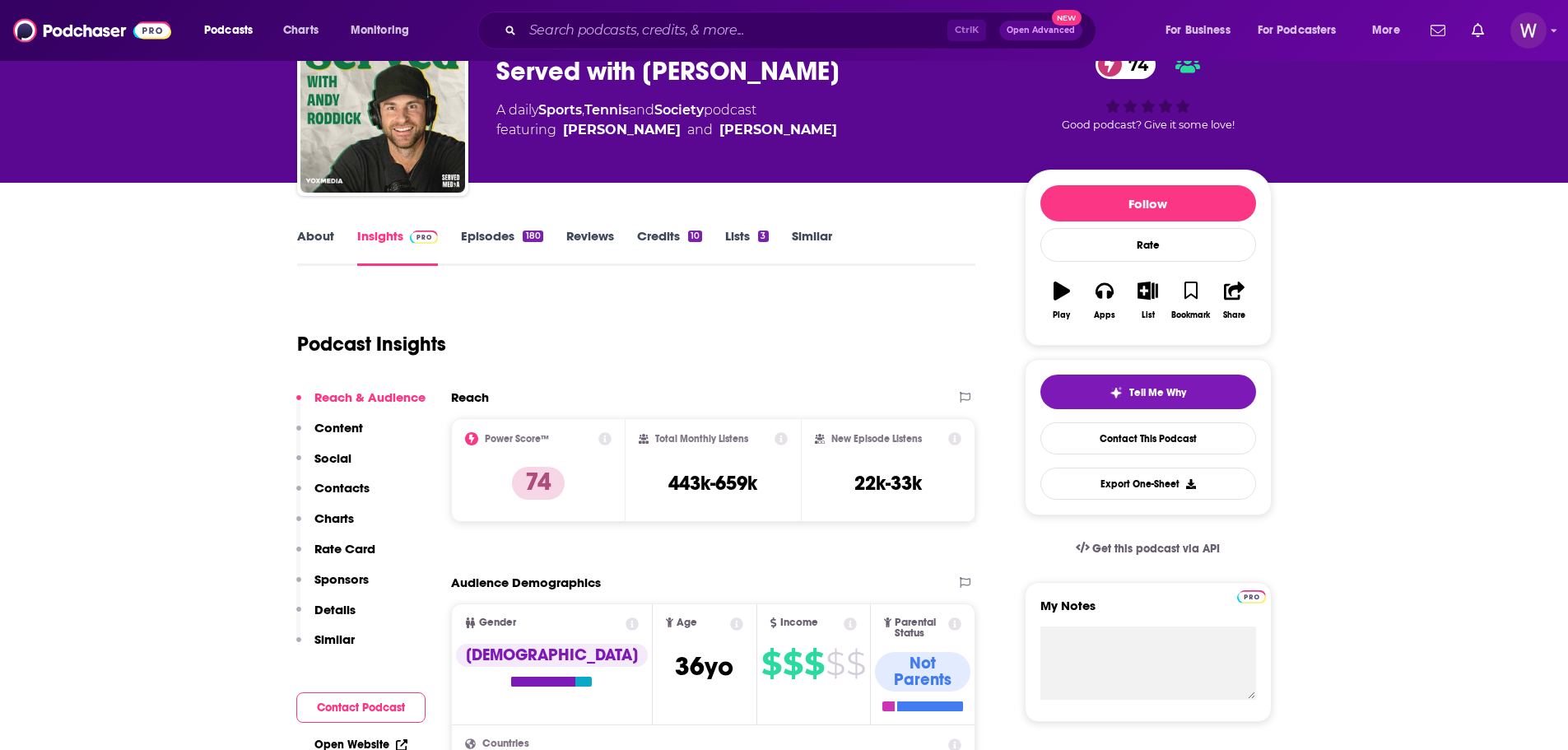
scroll to position [83, 0]
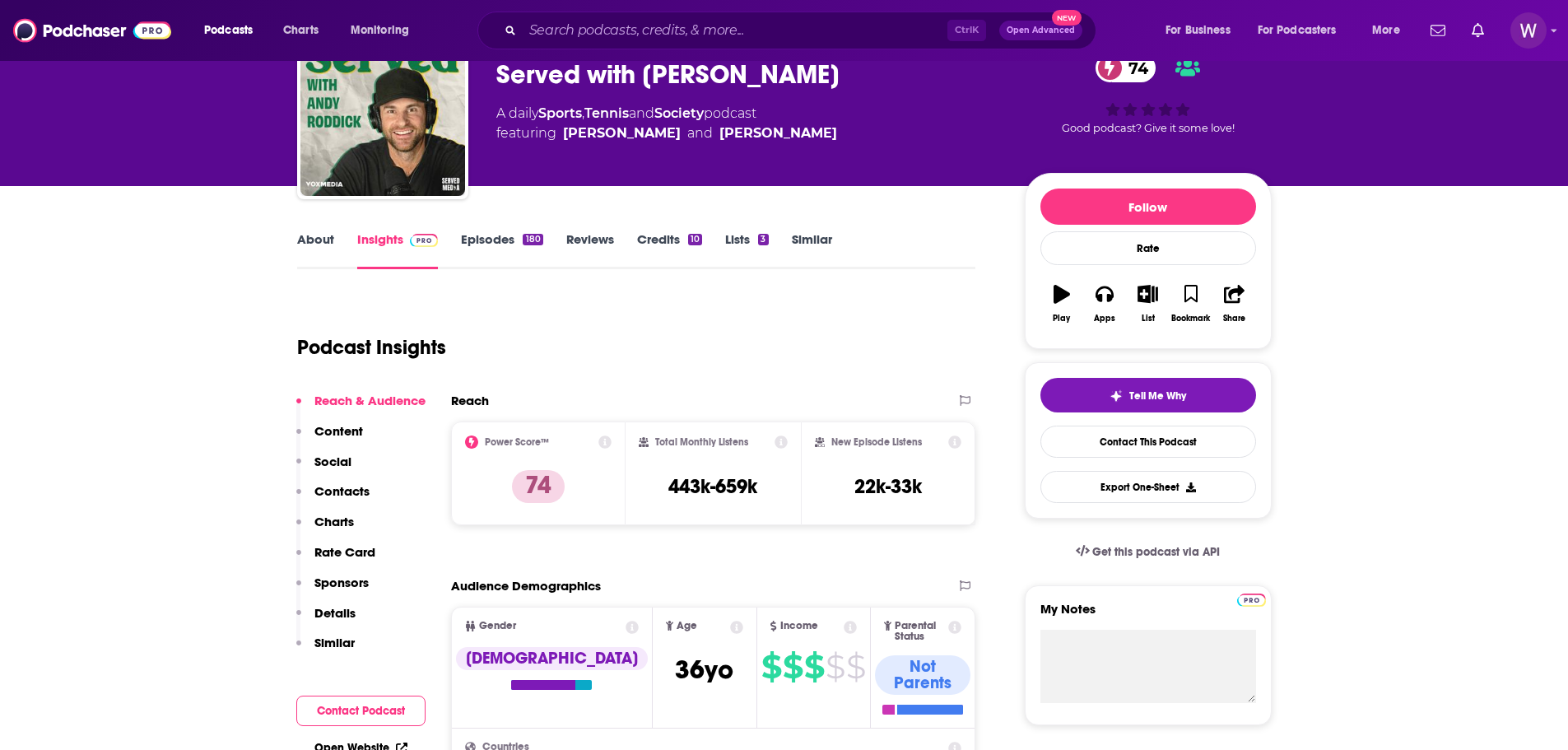
click at [771, 444] on div "Total Monthly Listens" at bounding box center [713, 442] width 149 height 13
click at [776, 442] on icon at bounding box center [782, 442] width 13 height 13
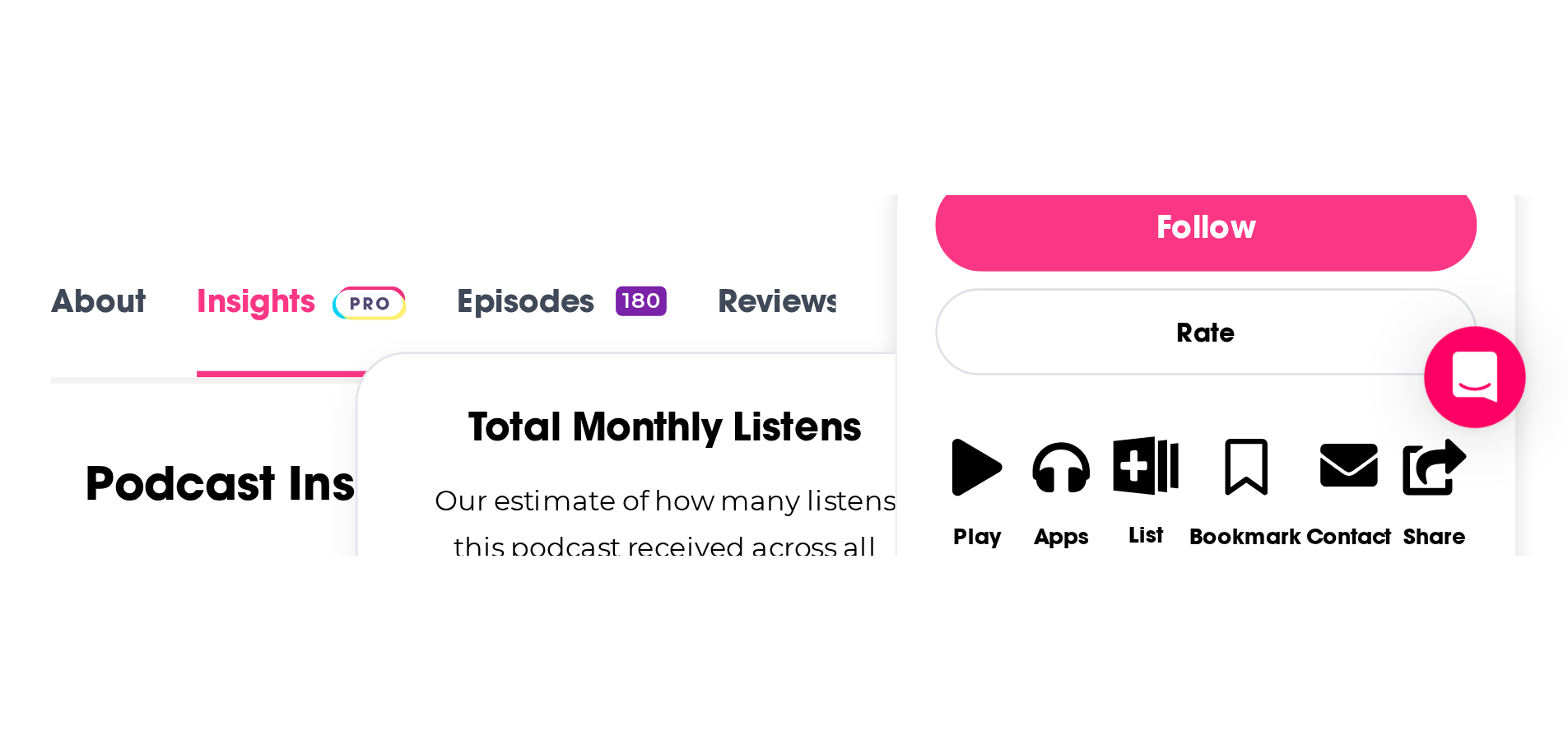
scroll to position [0, 0]
